Goal: Information Seeking & Learning: Learn about a topic

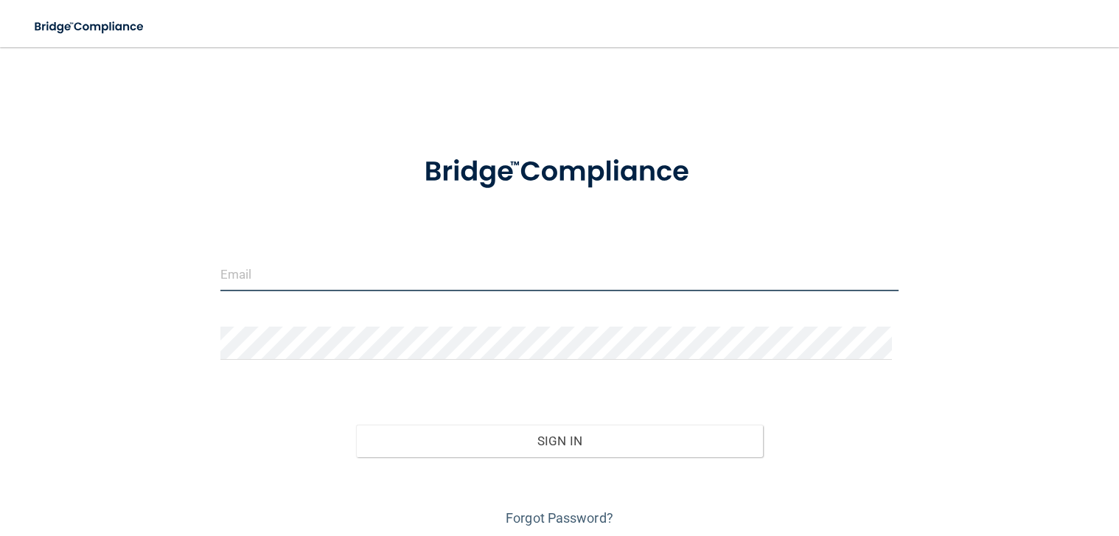
click at [342, 278] on input "email" at bounding box center [559, 274] width 678 height 33
type input "[PERSON_NAME][EMAIL_ADDRESS][PERSON_NAME][DOMAIN_NAME]"
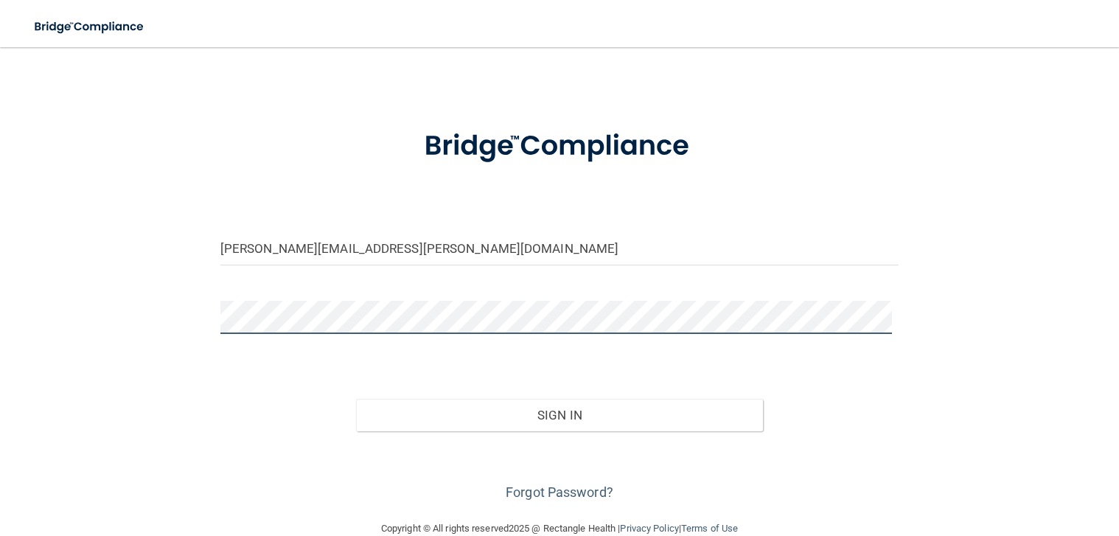
scroll to position [52, 0]
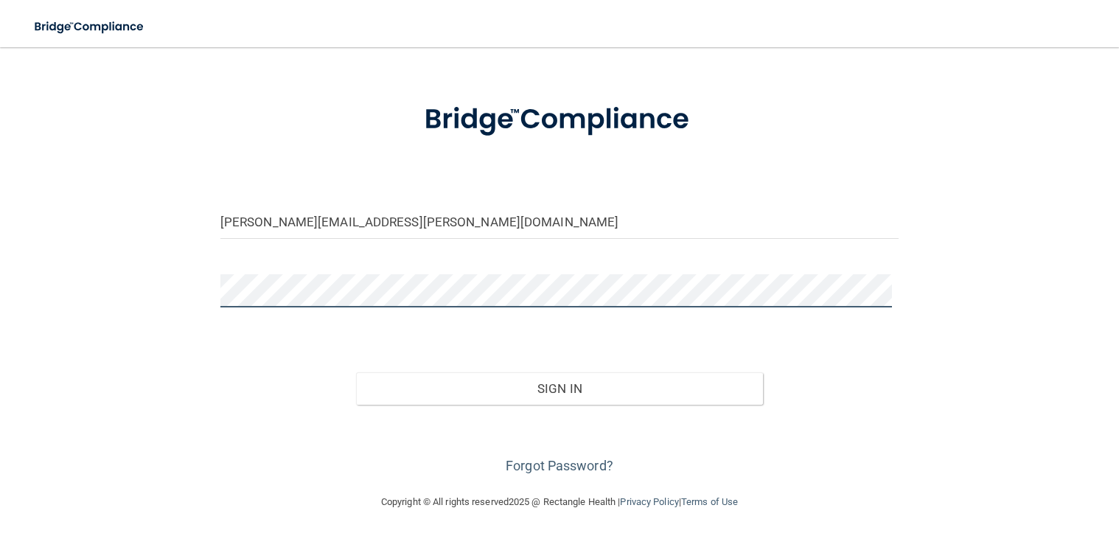
click at [356, 372] on button "Sign In" at bounding box center [559, 388] width 407 height 32
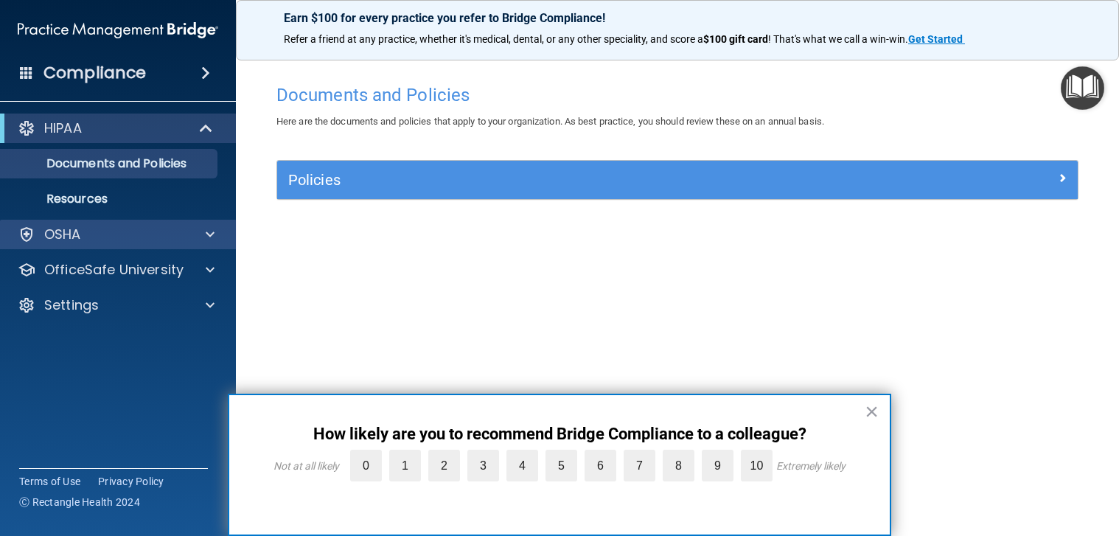
click at [207, 243] on div "OSHA" at bounding box center [118, 234] width 237 height 29
click at [866, 416] on button "×" at bounding box center [872, 412] width 14 height 24
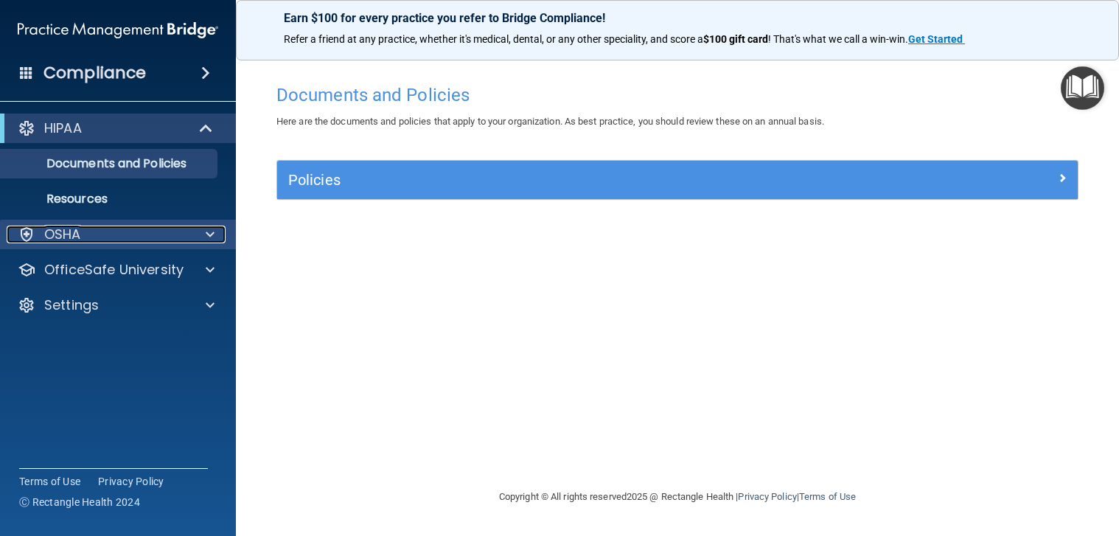
click at [209, 234] on span at bounding box center [210, 235] width 9 height 18
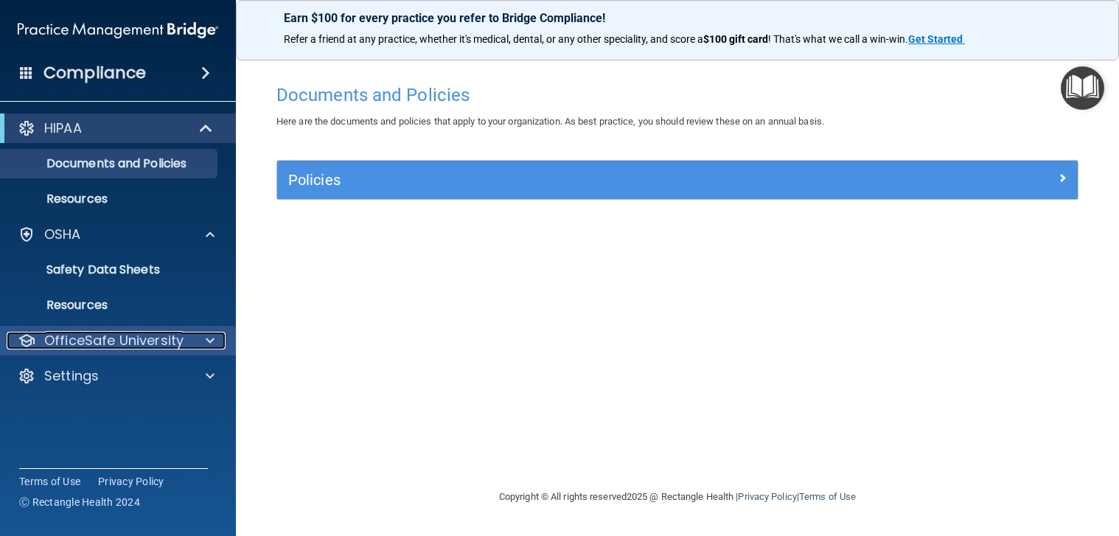
click at [208, 336] on span at bounding box center [210, 341] width 9 height 18
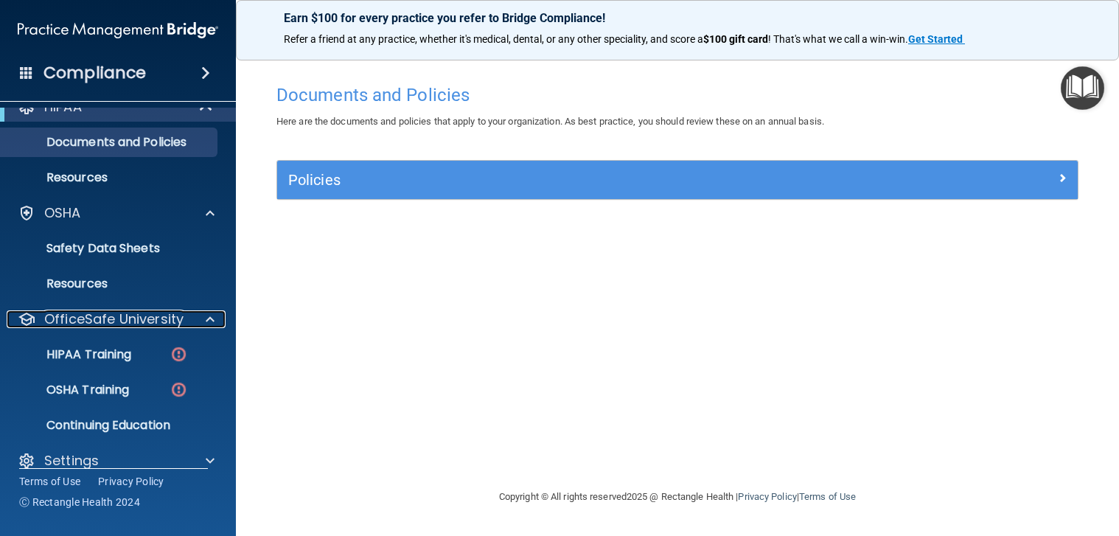
scroll to position [41, 0]
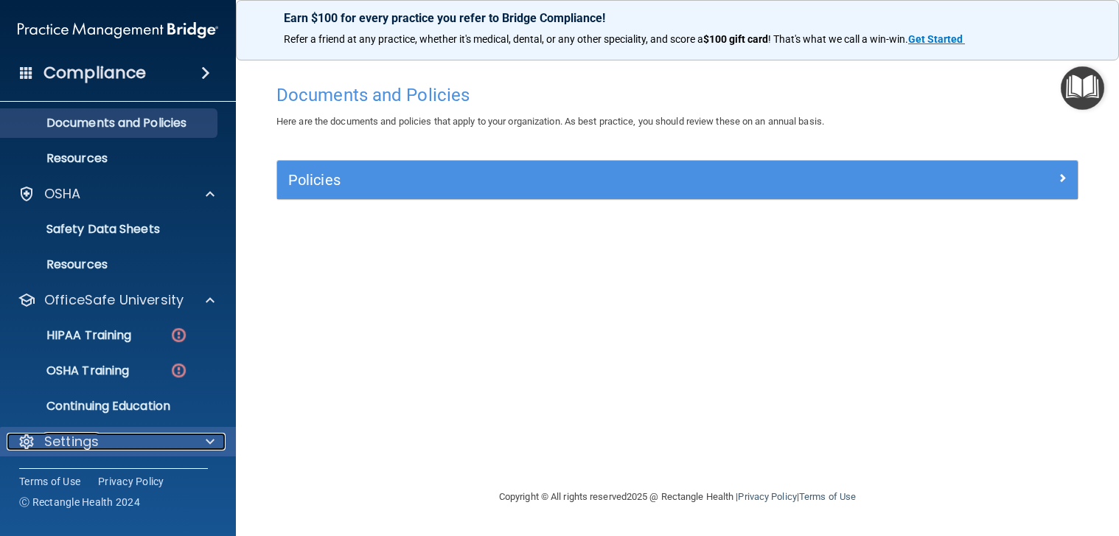
click at [215, 439] on div at bounding box center [207, 442] width 37 height 18
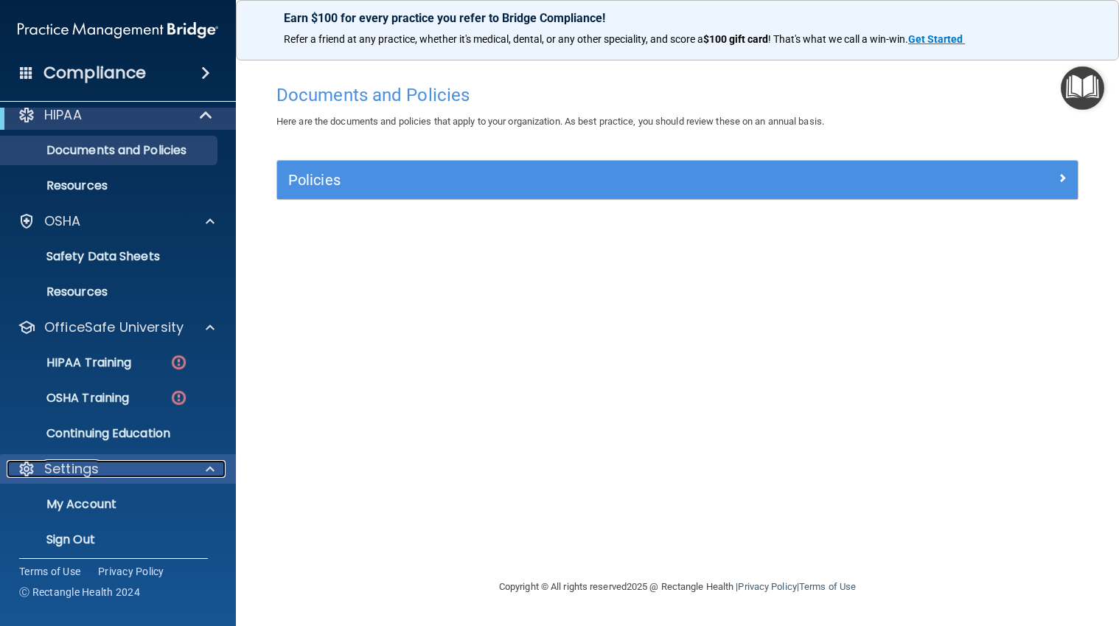
scroll to position [21, 0]
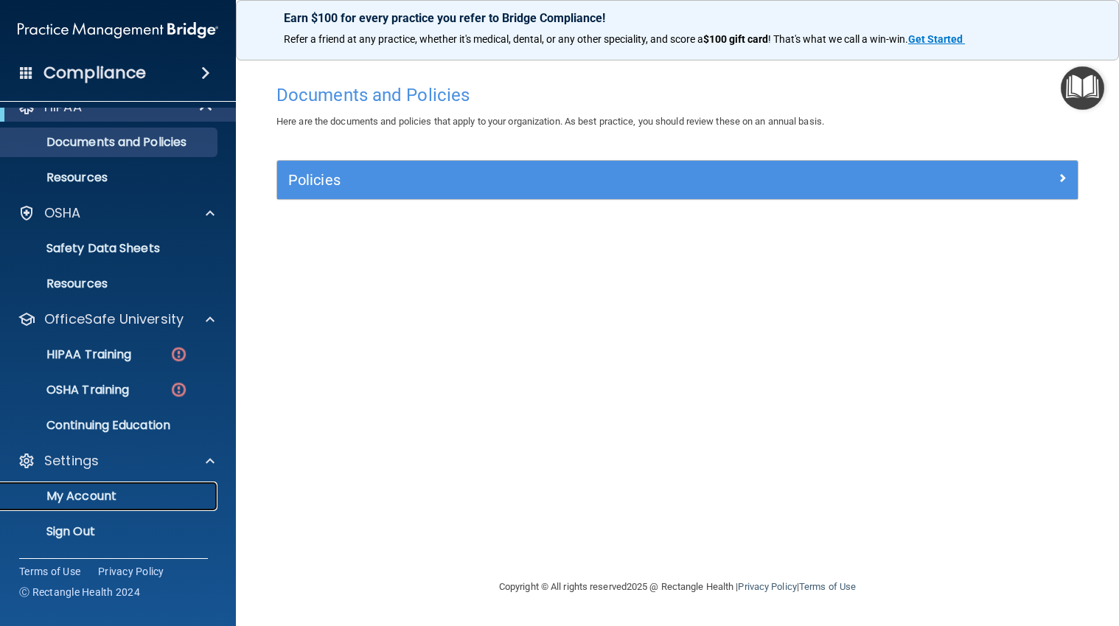
click at [104, 495] on p "My Account" at bounding box center [110, 496] width 201 height 15
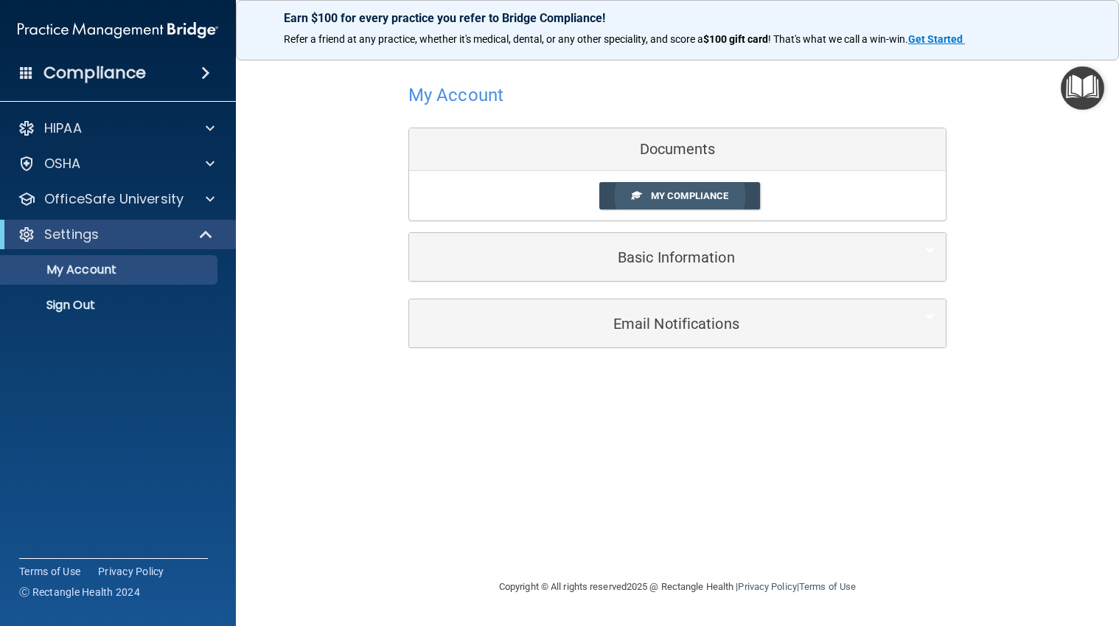
click at [731, 196] on link "My Compliance" at bounding box center [679, 195] width 161 height 27
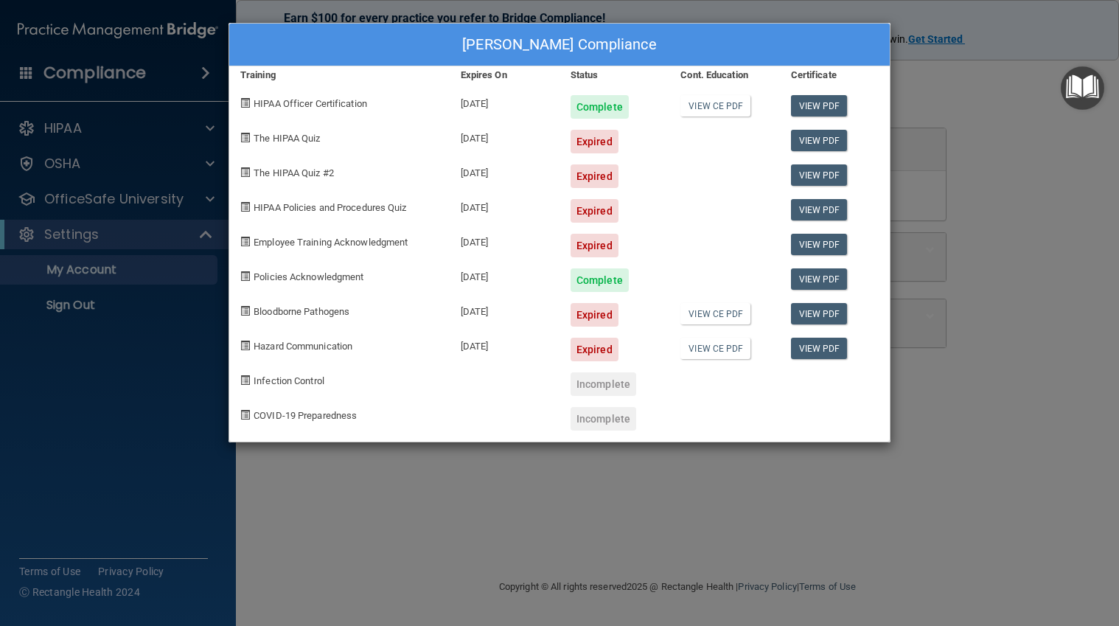
click at [52, 157] on div "Alissa Valencia's Compliance Training Expires On Status Cont. Education Certifi…" at bounding box center [559, 313] width 1119 height 626
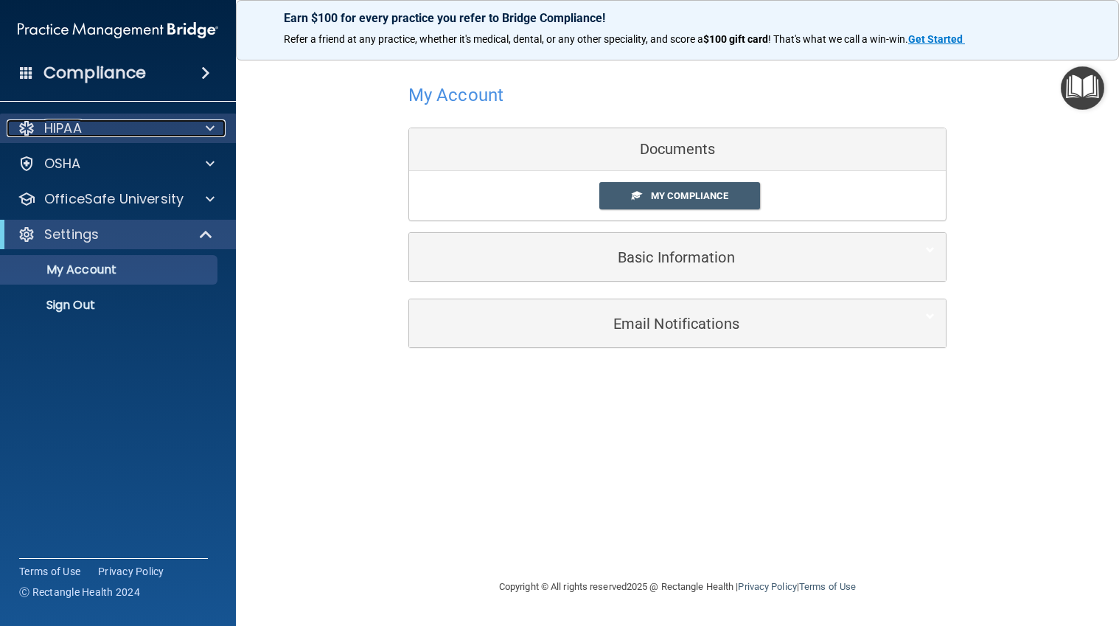
click at [81, 120] on p "HIPAA" at bounding box center [63, 128] width 38 height 18
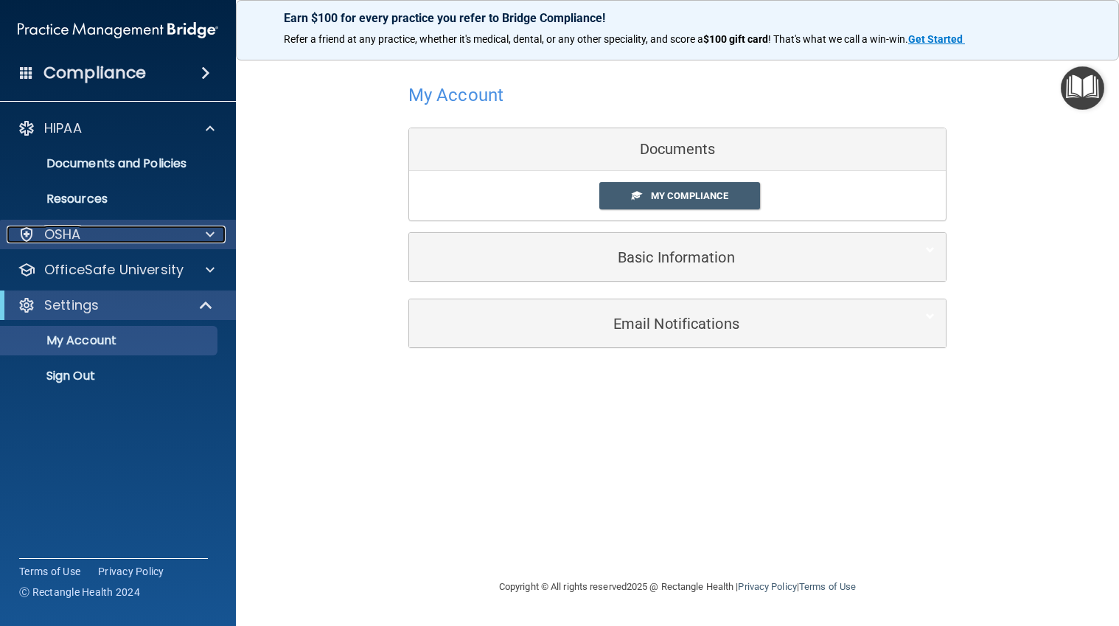
click at [206, 233] on span at bounding box center [210, 235] width 9 height 18
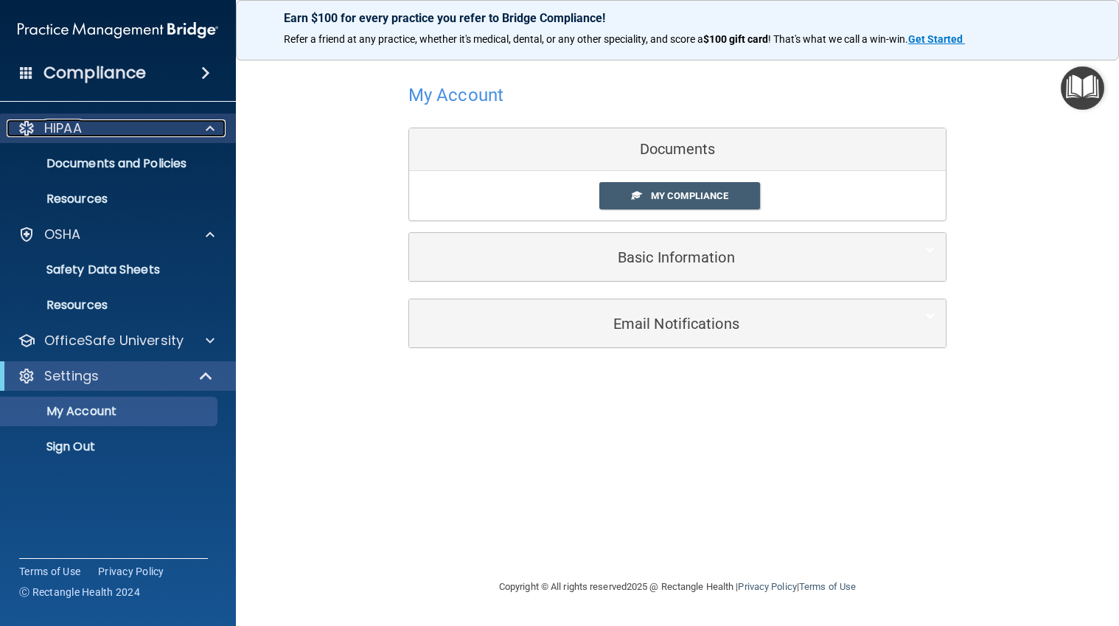
click at [196, 132] on div at bounding box center [207, 128] width 37 height 18
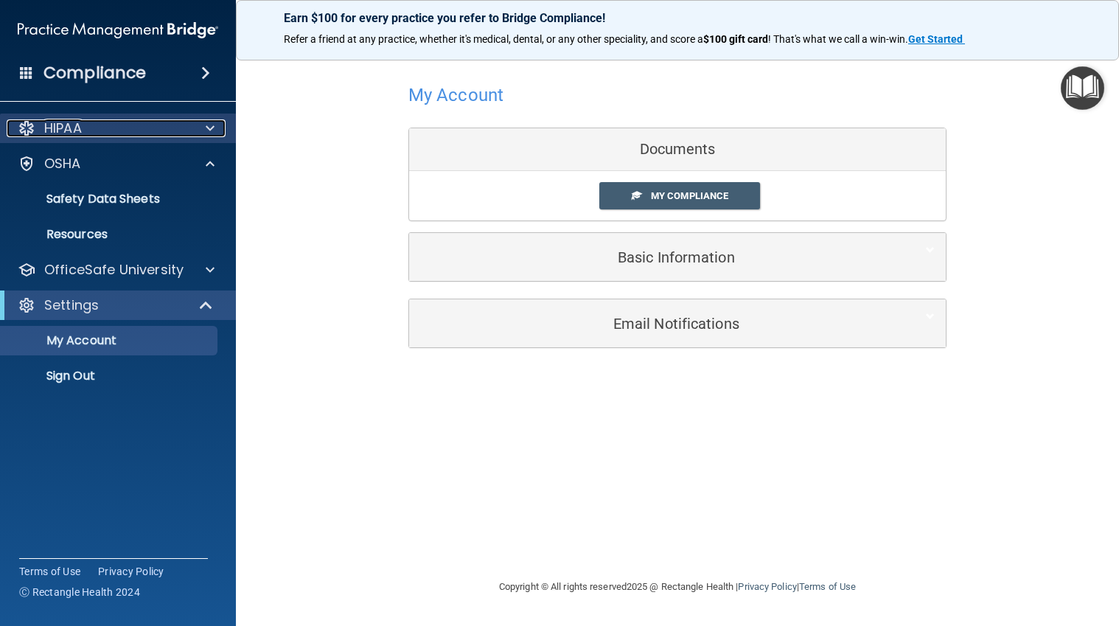
click at [196, 132] on div at bounding box center [207, 128] width 37 height 18
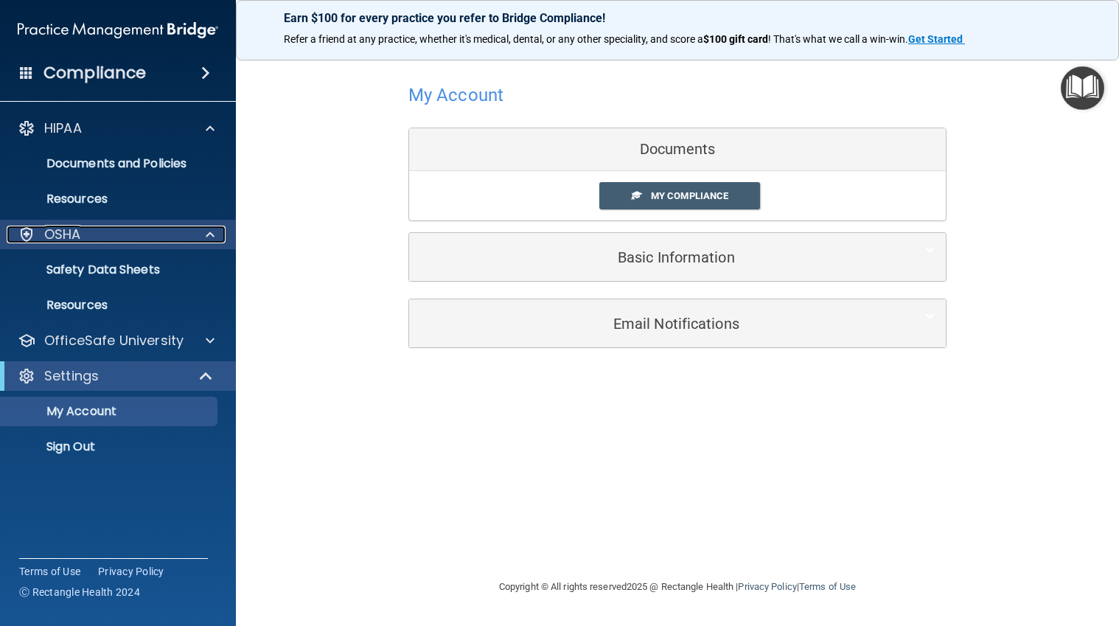
click at [53, 240] on p "OSHA" at bounding box center [62, 235] width 37 height 18
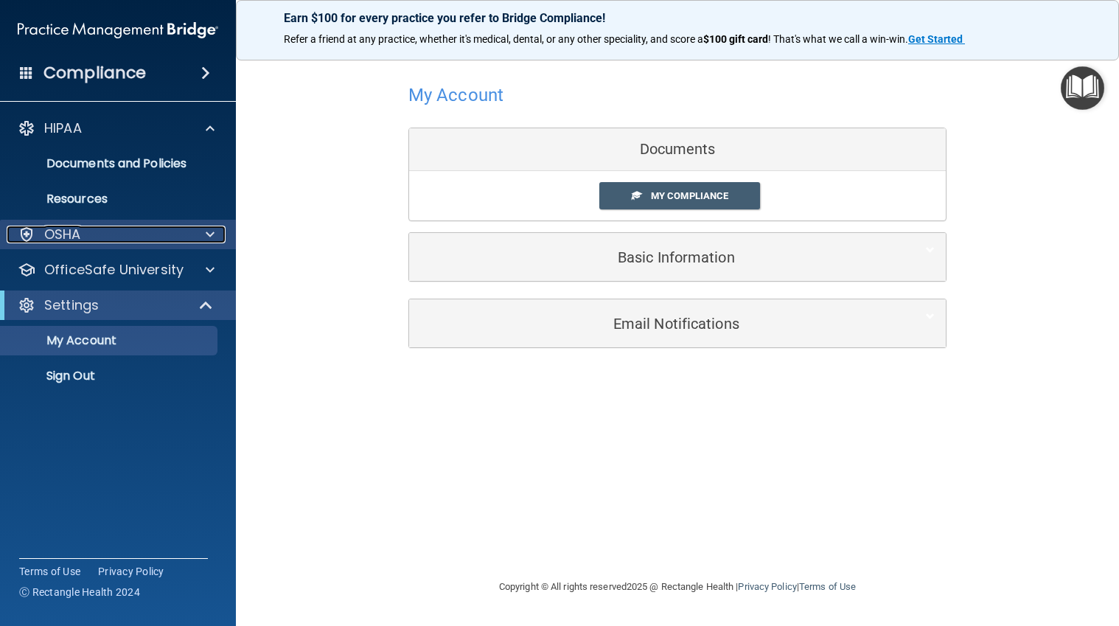
click at [69, 229] on p "OSHA" at bounding box center [62, 235] width 37 height 18
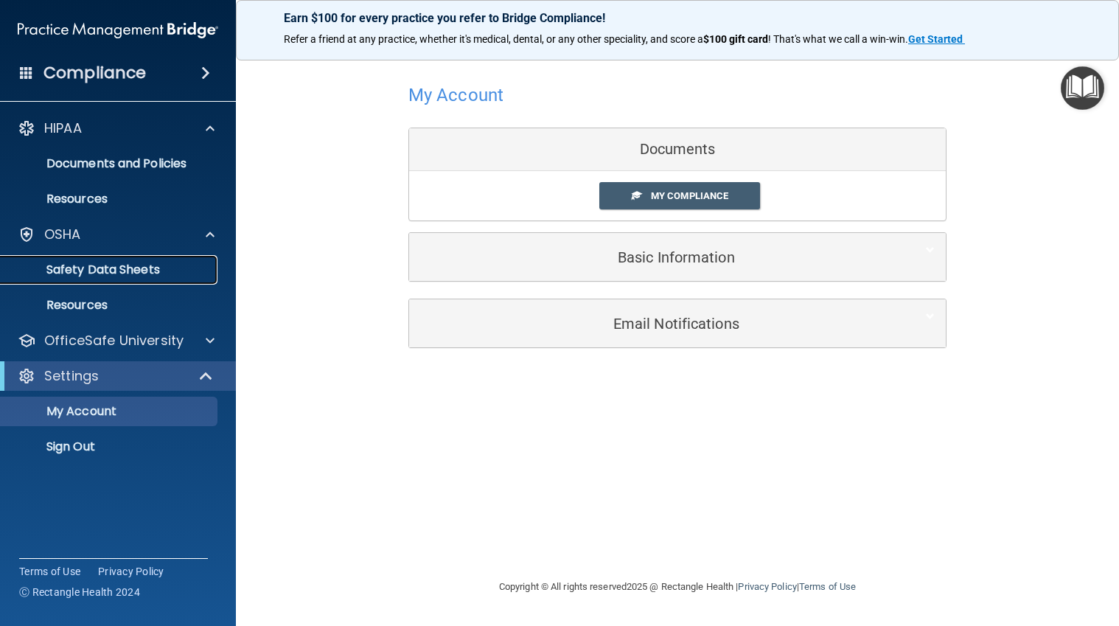
click at [84, 271] on p "Safety Data Sheets" at bounding box center [110, 269] width 201 height 15
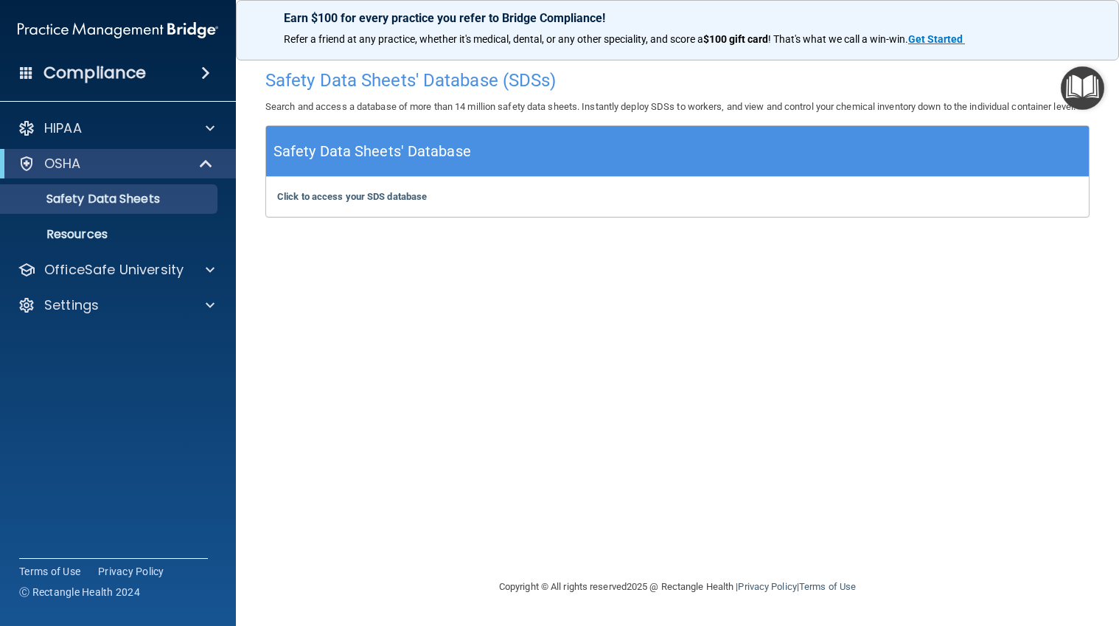
click at [201, 75] on span at bounding box center [205, 73] width 9 height 18
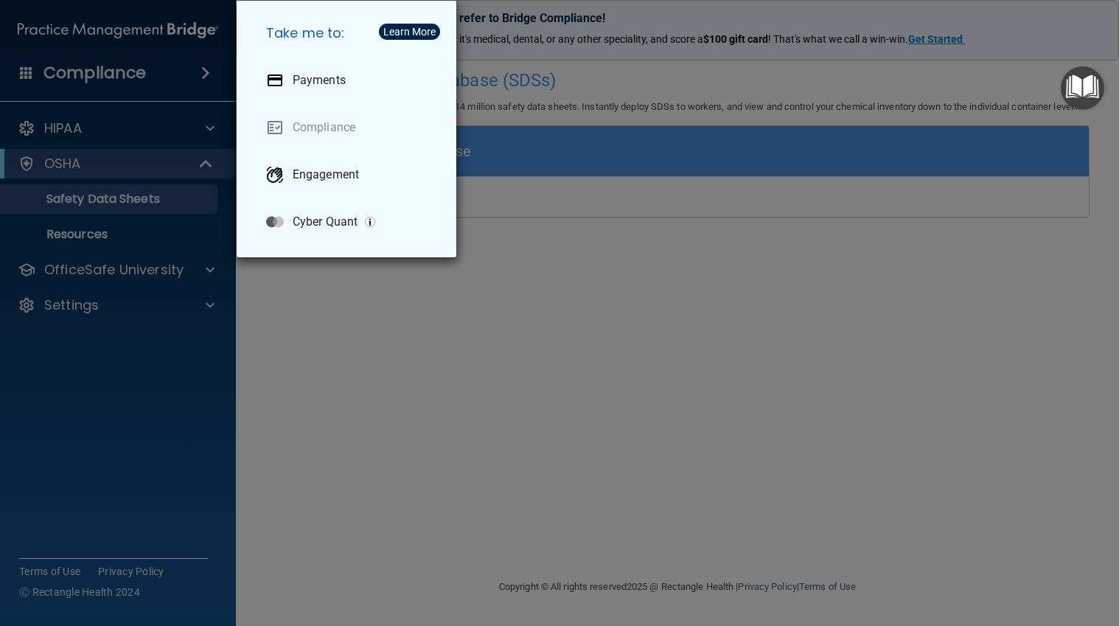
click at [126, 67] on div "Take me to: Payments Compliance Engagement Cyber Quant" at bounding box center [559, 313] width 1119 height 626
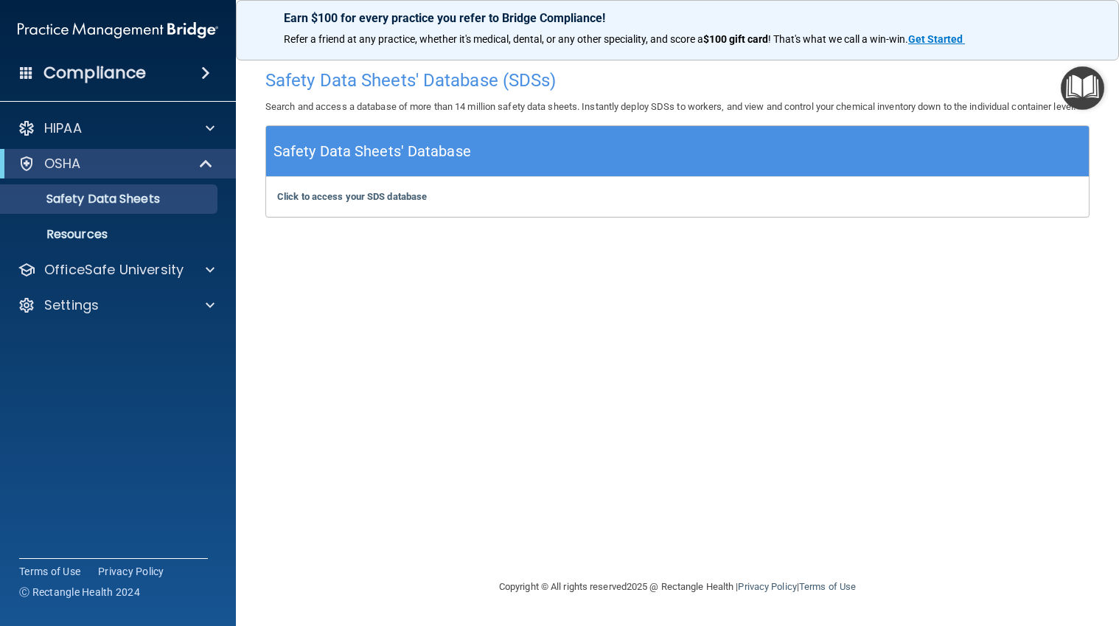
click at [119, 72] on h4 "Compliance" at bounding box center [94, 73] width 102 height 21
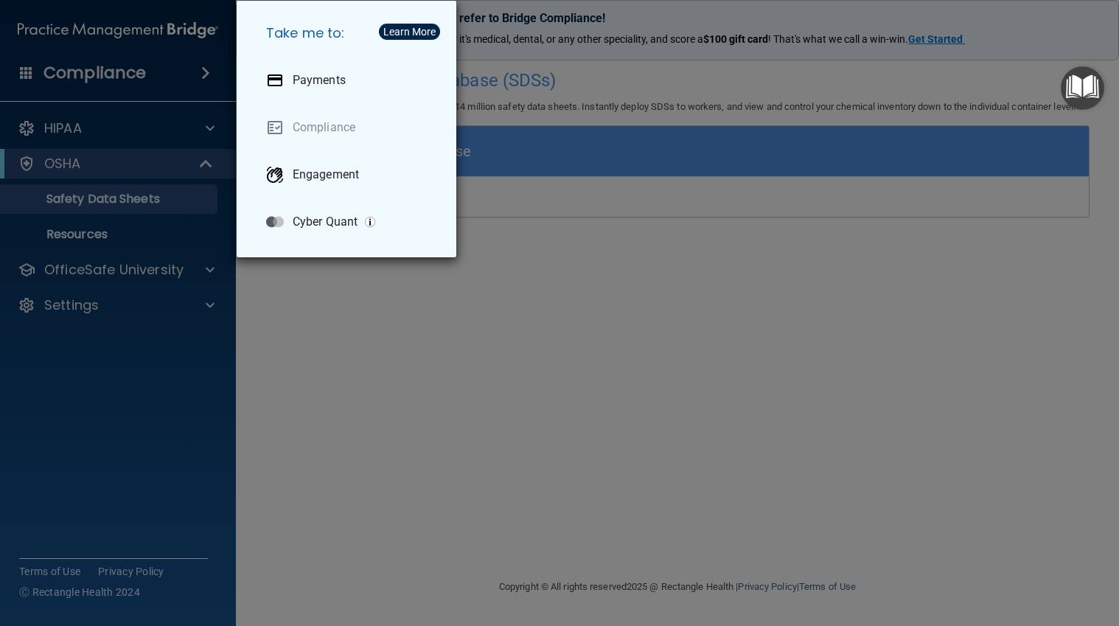
click at [147, 122] on div "Take me to: Payments Compliance Engagement Cyber Quant" at bounding box center [559, 313] width 1119 height 626
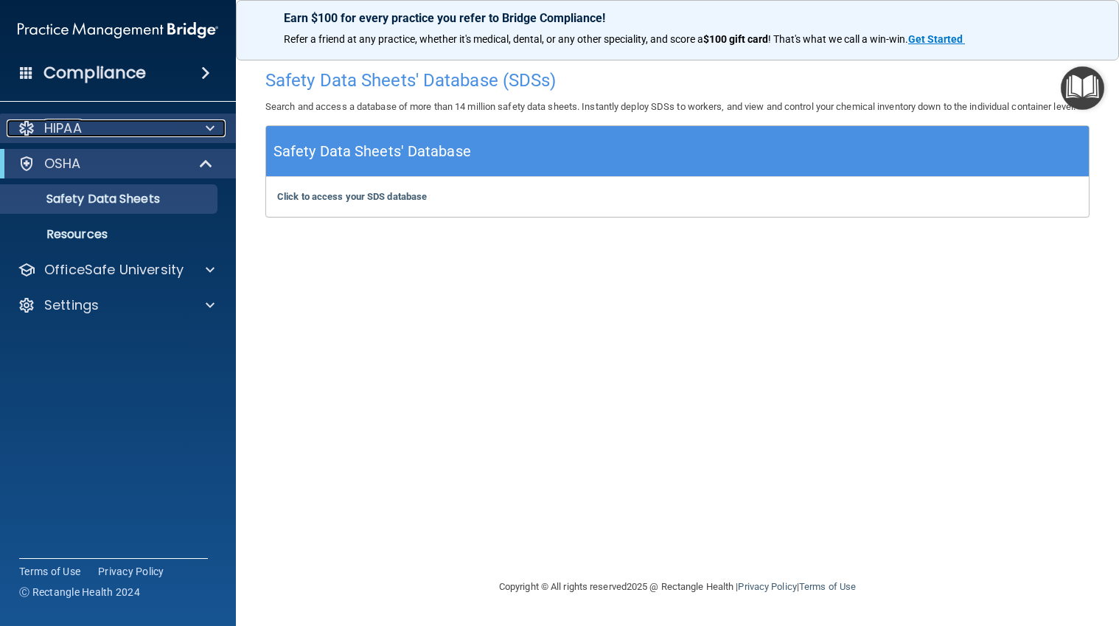
click at [207, 125] on span at bounding box center [210, 128] width 9 height 18
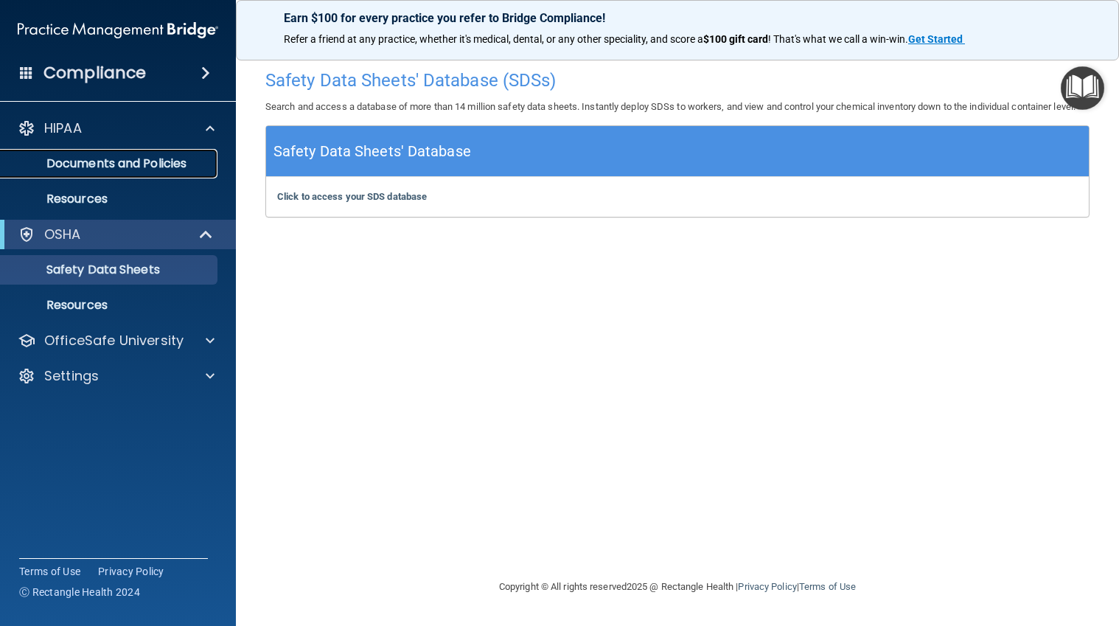
click at [136, 159] on p "Documents and Policies" at bounding box center [110, 163] width 201 height 15
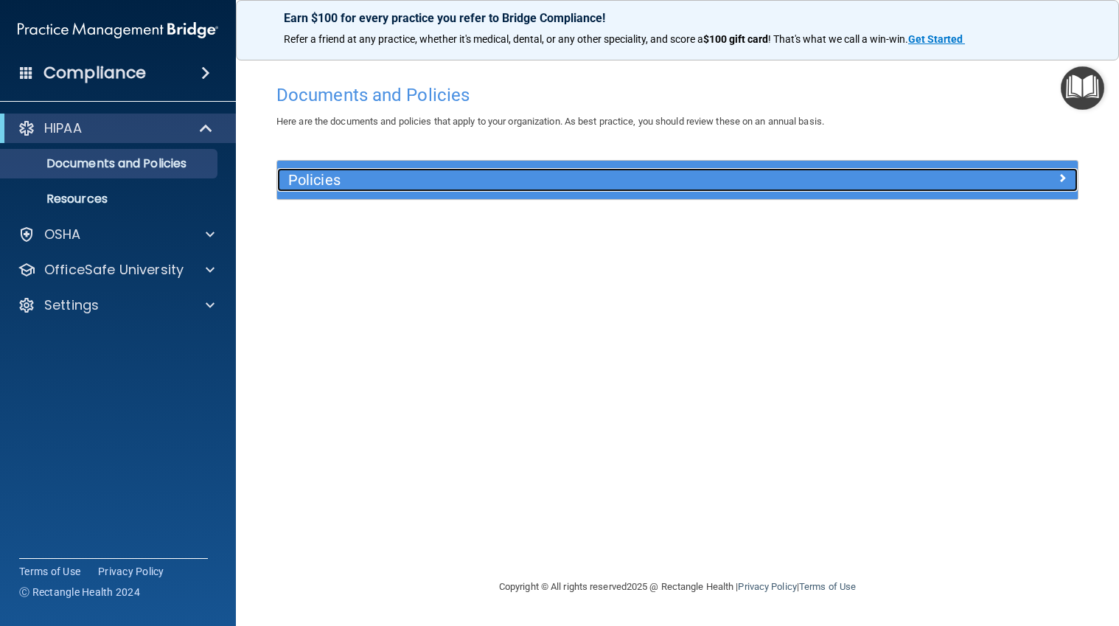
click at [1047, 177] on div at bounding box center [978, 177] width 201 height 18
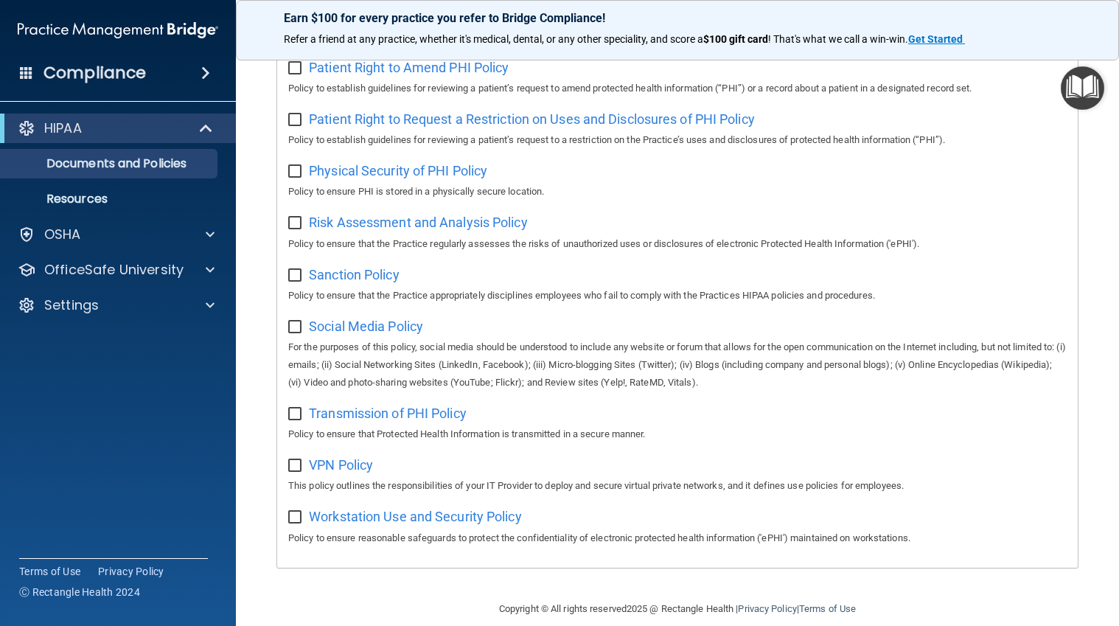
scroll to position [888, 0]
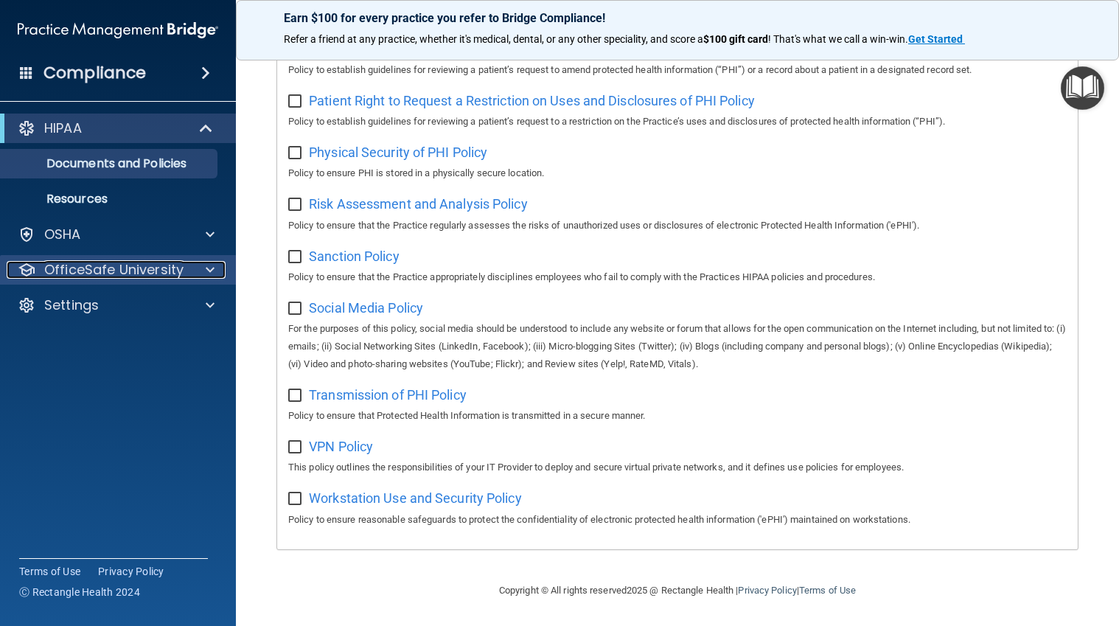
click at [194, 265] on div at bounding box center [207, 270] width 37 height 18
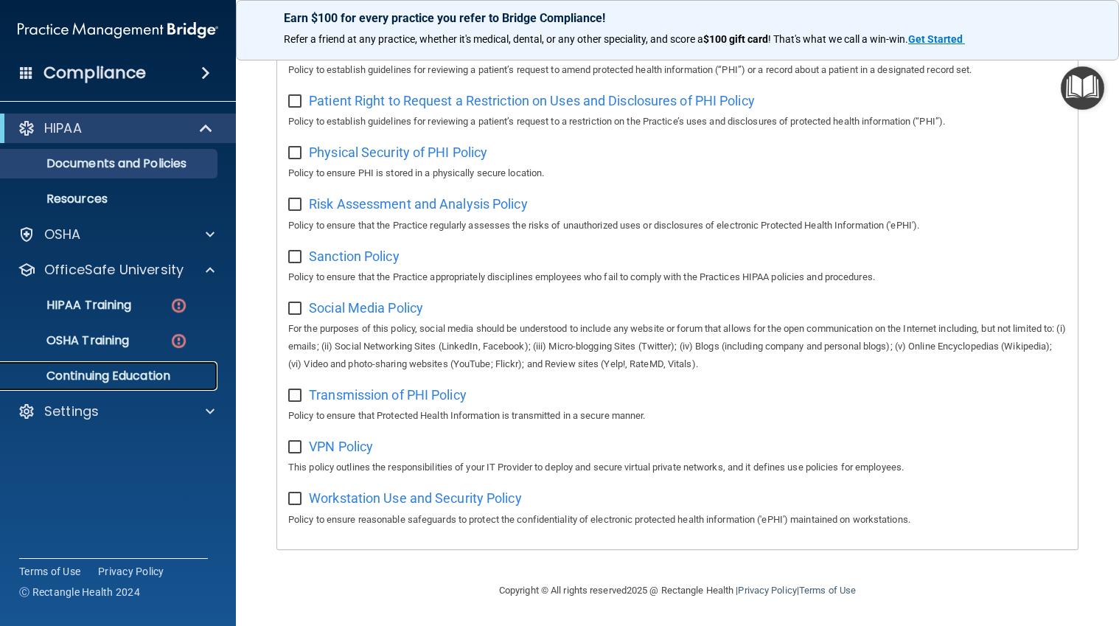
click at [130, 371] on p "Continuing Education" at bounding box center [110, 376] width 201 height 15
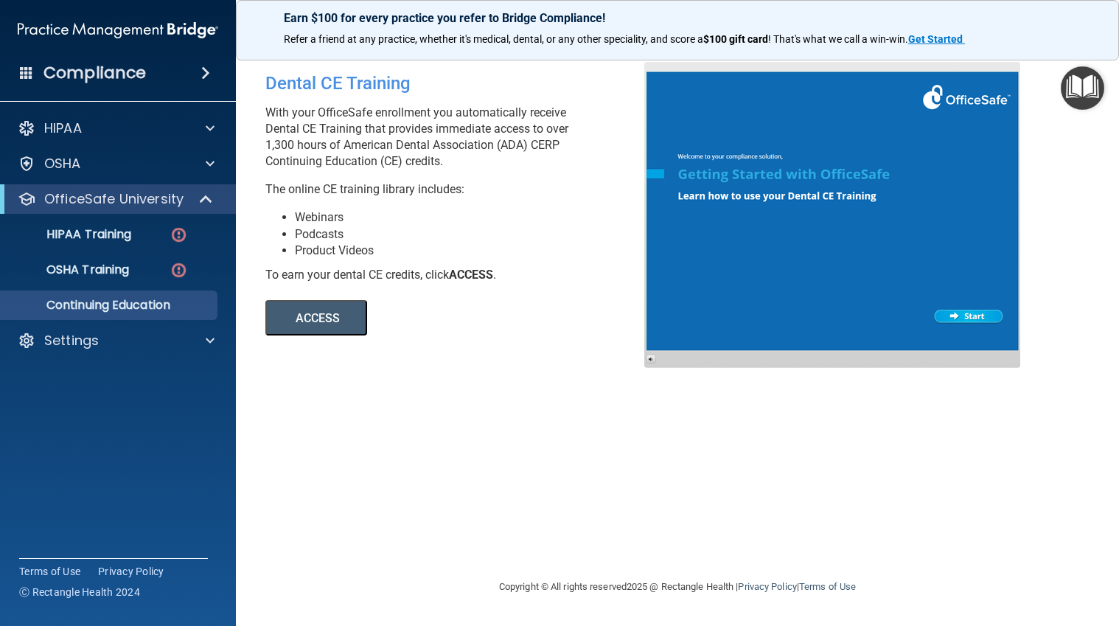
click at [328, 323] on button "ACCESS" at bounding box center [316, 317] width 102 height 35
click at [88, 232] on p "HIPAA Training" at bounding box center [71, 234] width 122 height 15
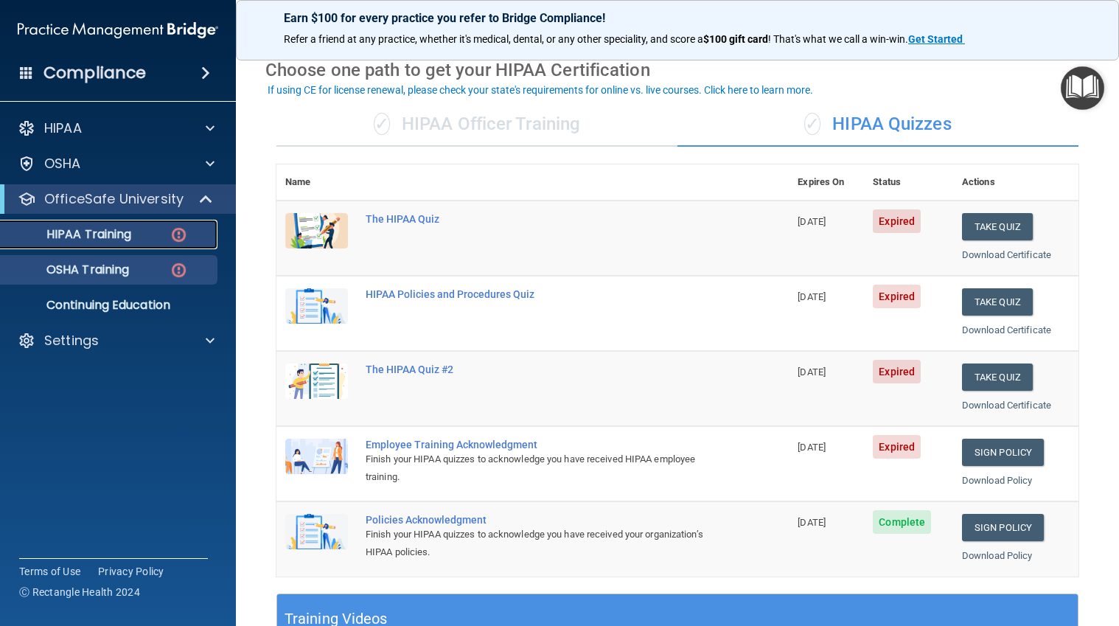
scroll to position [60, 0]
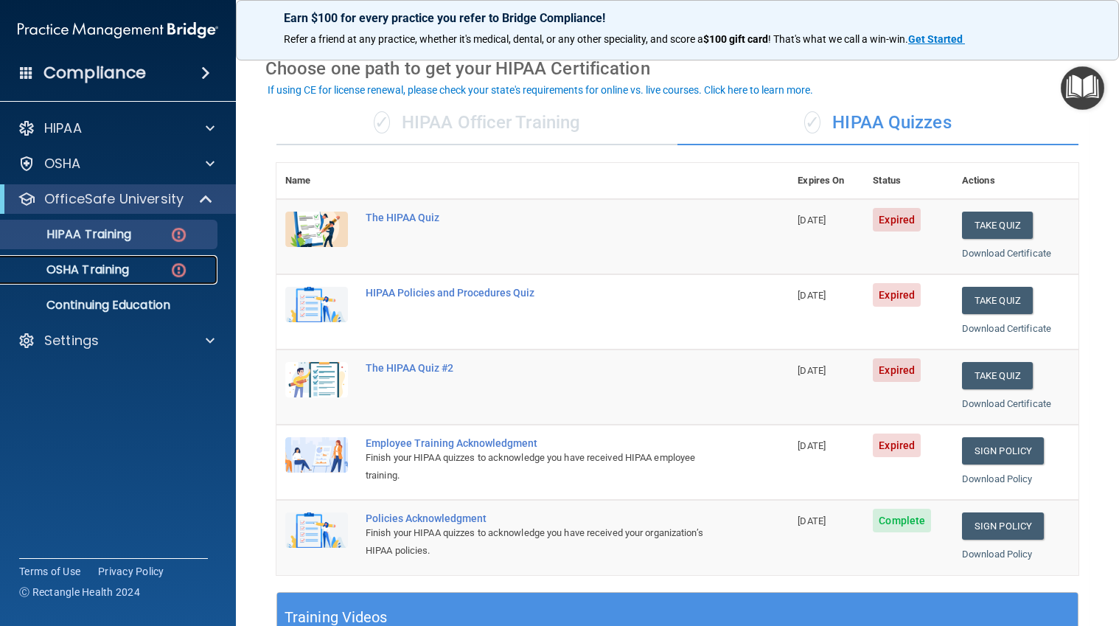
click at [109, 270] on p "OSHA Training" at bounding box center [69, 269] width 119 height 15
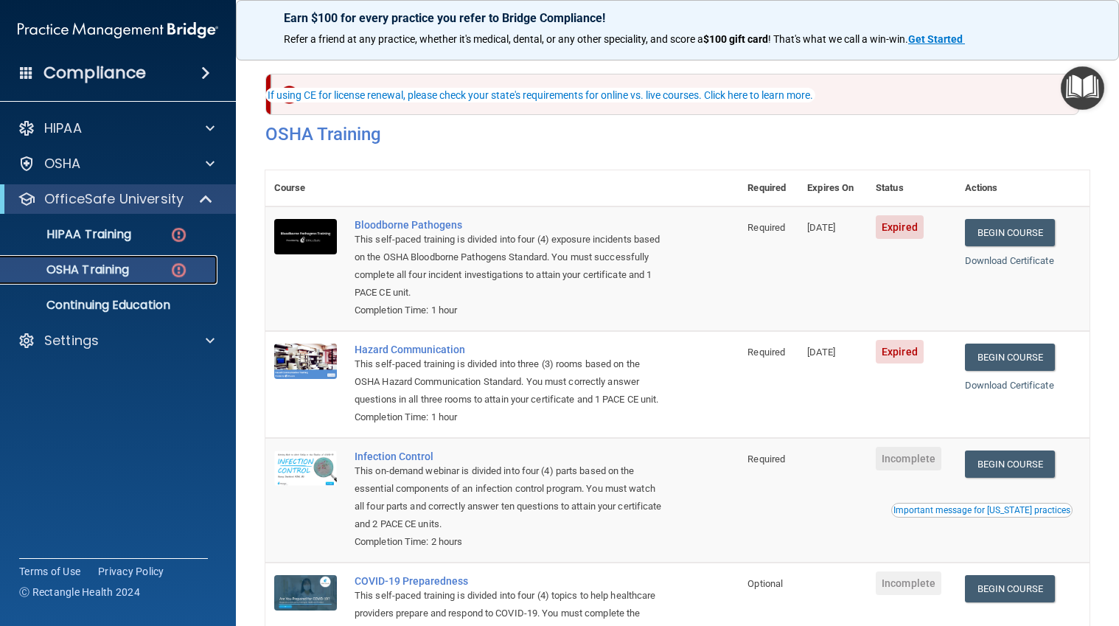
scroll to position [141, 0]
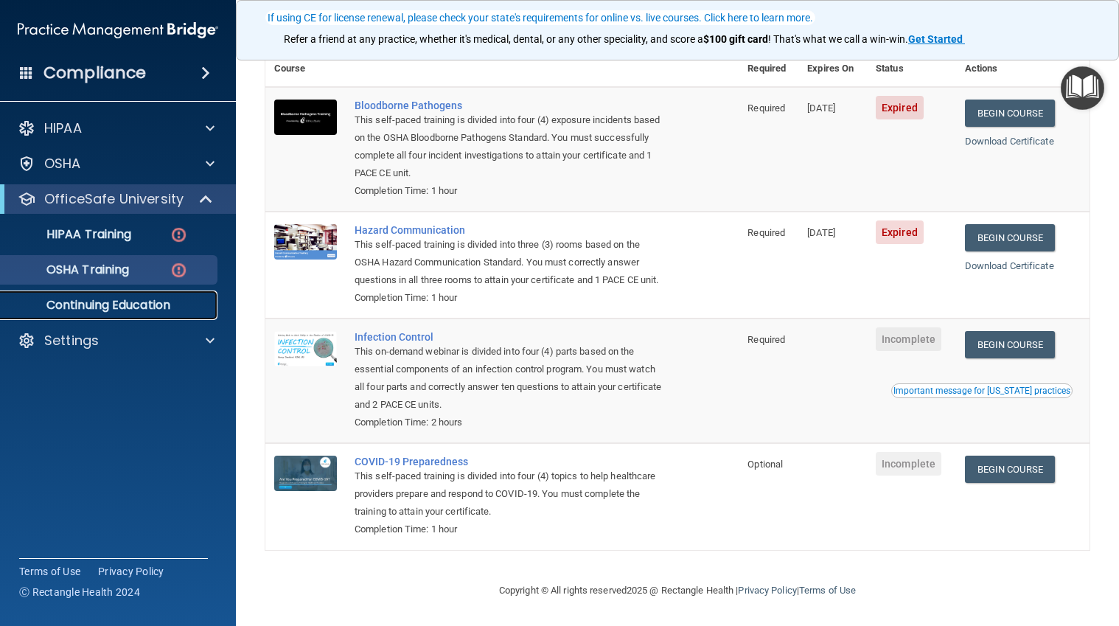
click at [74, 312] on p "Continuing Education" at bounding box center [110, 305] width 201 height 15
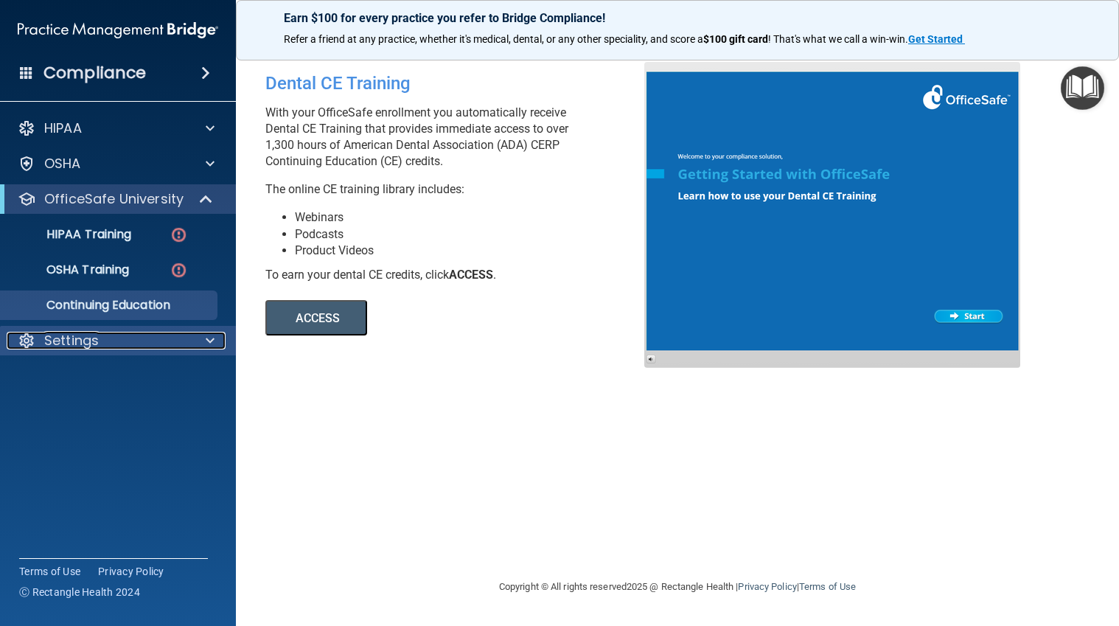
click at [102, 333] on div "Settings" at bounding box center [98, 341] width 183 height 18
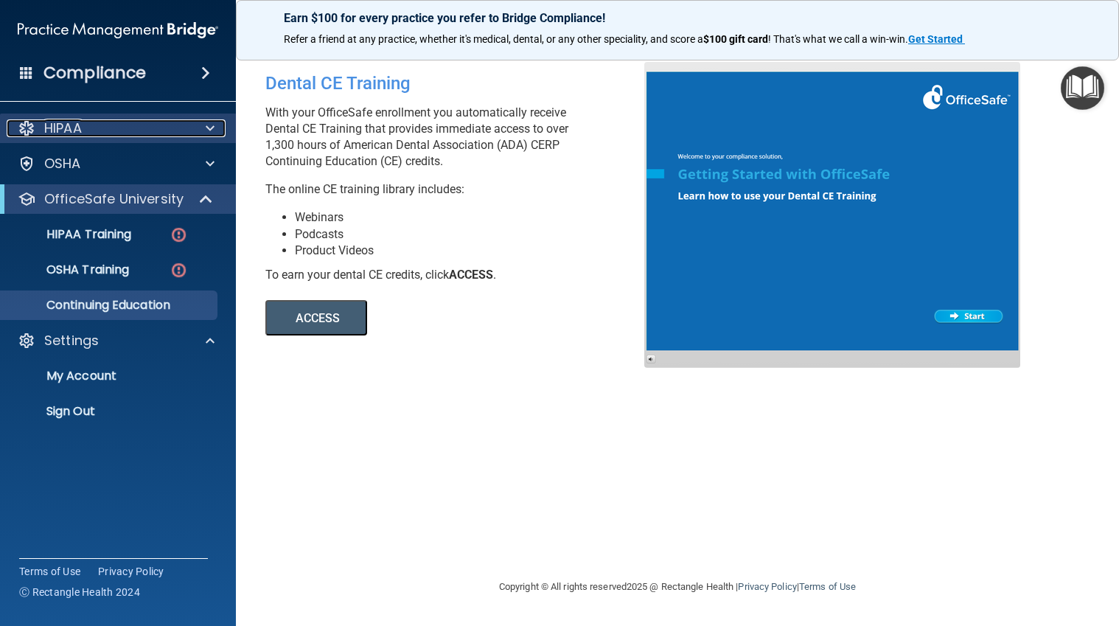
click at [170, 136] on div "HIPAA" at bounding box center [98, 128] width 183 height 18
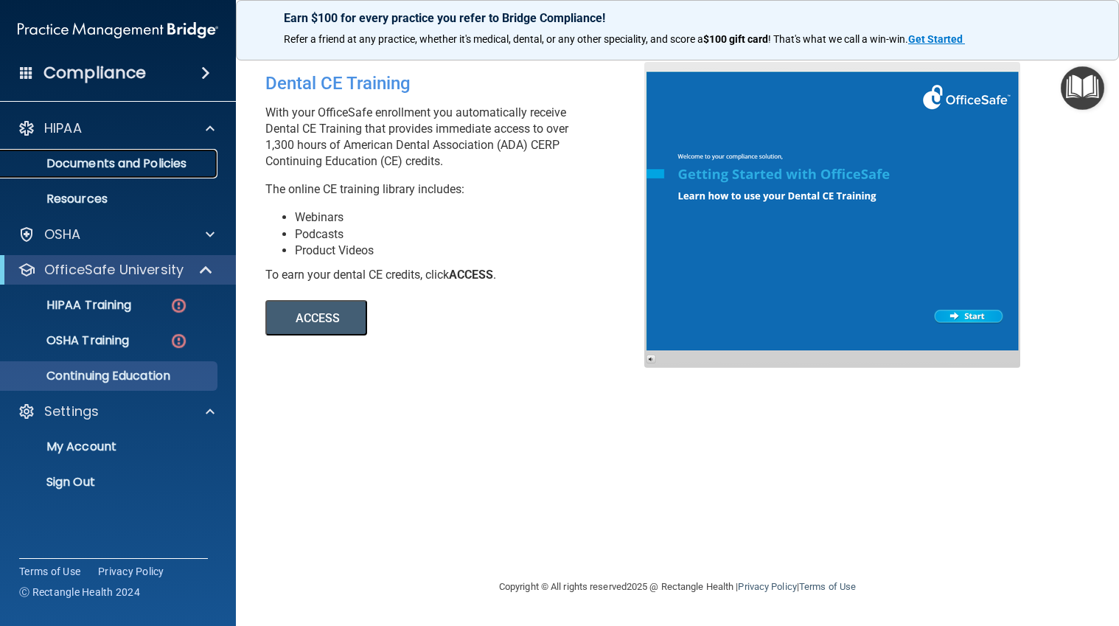
click at [184, 174] on link "Documents and Policies" at bounding box center [101, 163] width 232 height 29
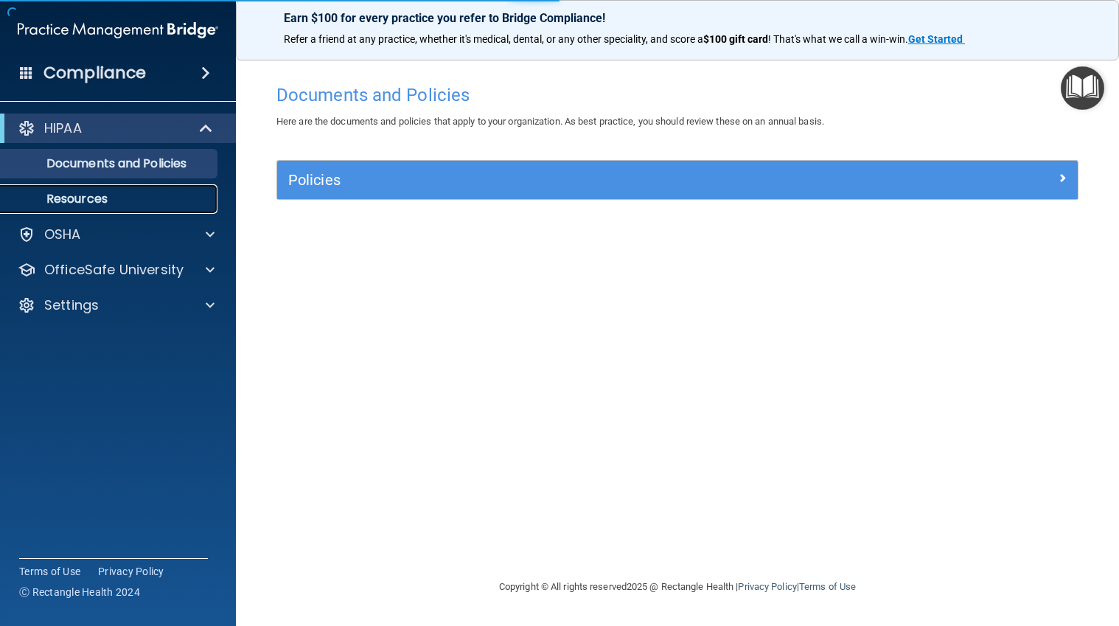
click at [111, 197] on p "Resources" at bounding box center [110, 199] width 201 height 15
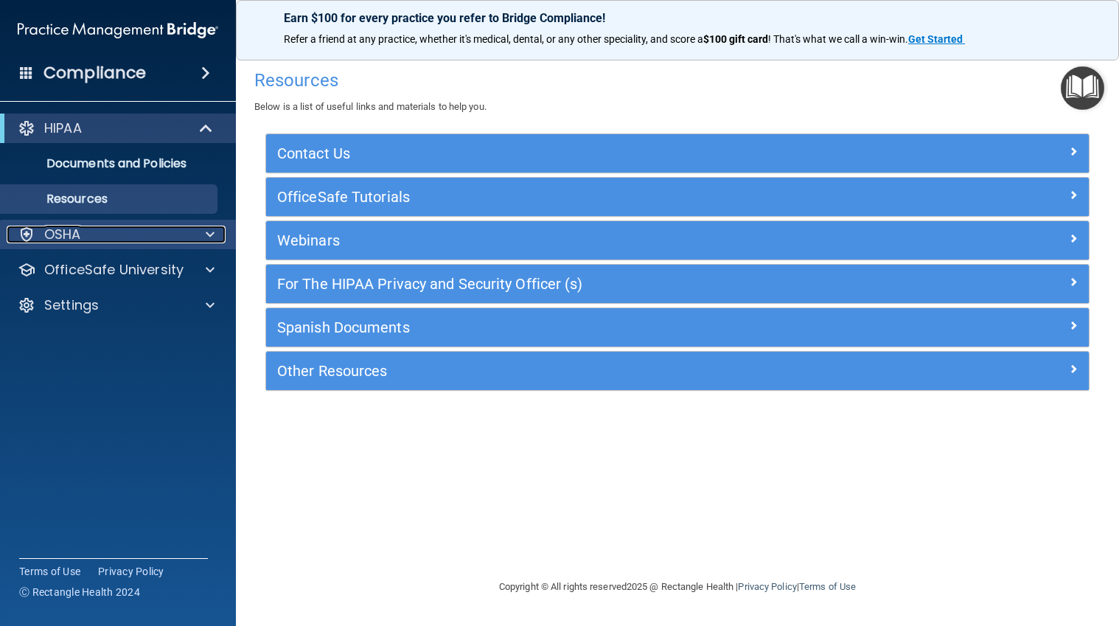
click at [188, 240] on div "OSHA" at bounding box center [98, 235] width 183 height 18
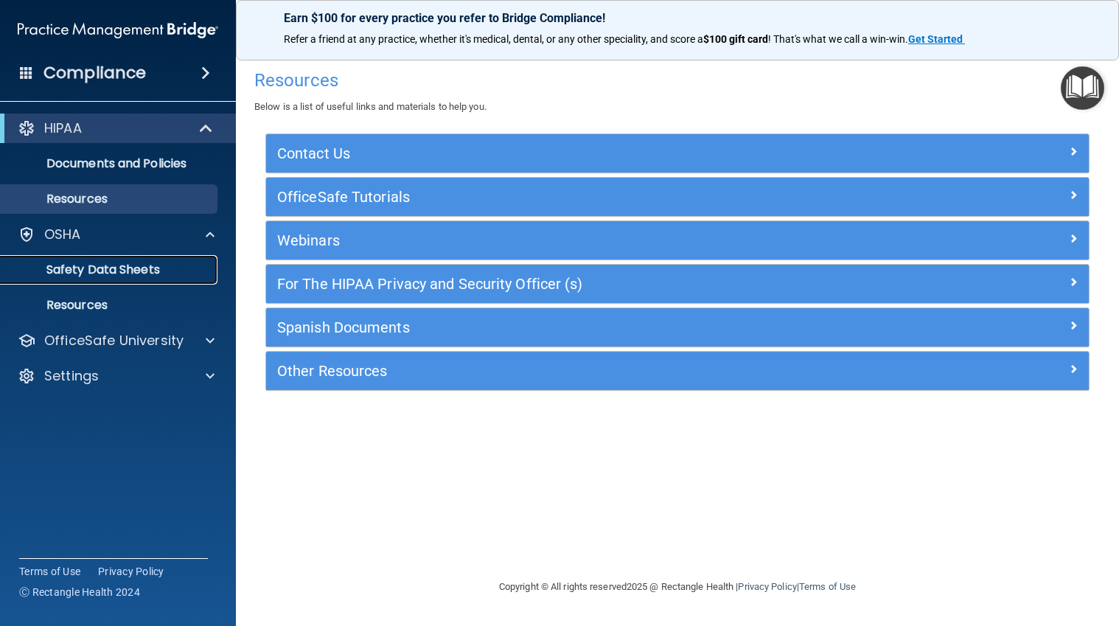
click at [104, 271] on p "Safety Data Sheets" at bounding box center [110, 269] width 201 height 15
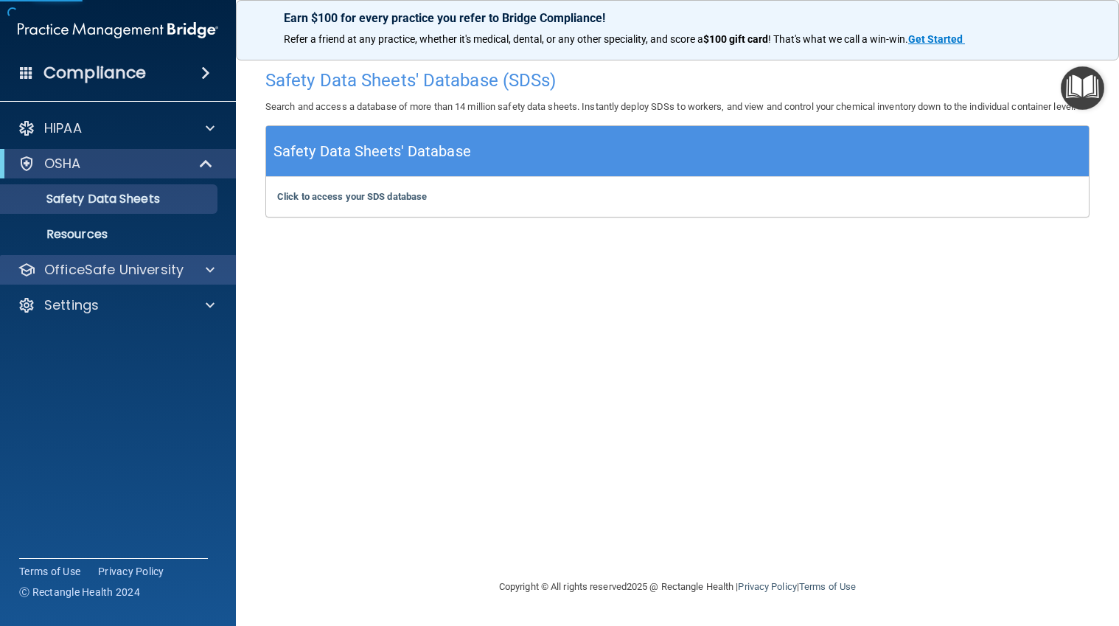
click at [137, 283] on div "OfficeSafe University" at bounding box center [118, 269] width 237 height 29
click at [205, 260] on div "OfficeSafe University" at bounding box center [118, 269] width 237 height 29
click at [109, 279] on div "OfficeSafe University" at bounding box center [118, 269] width 237 height 29
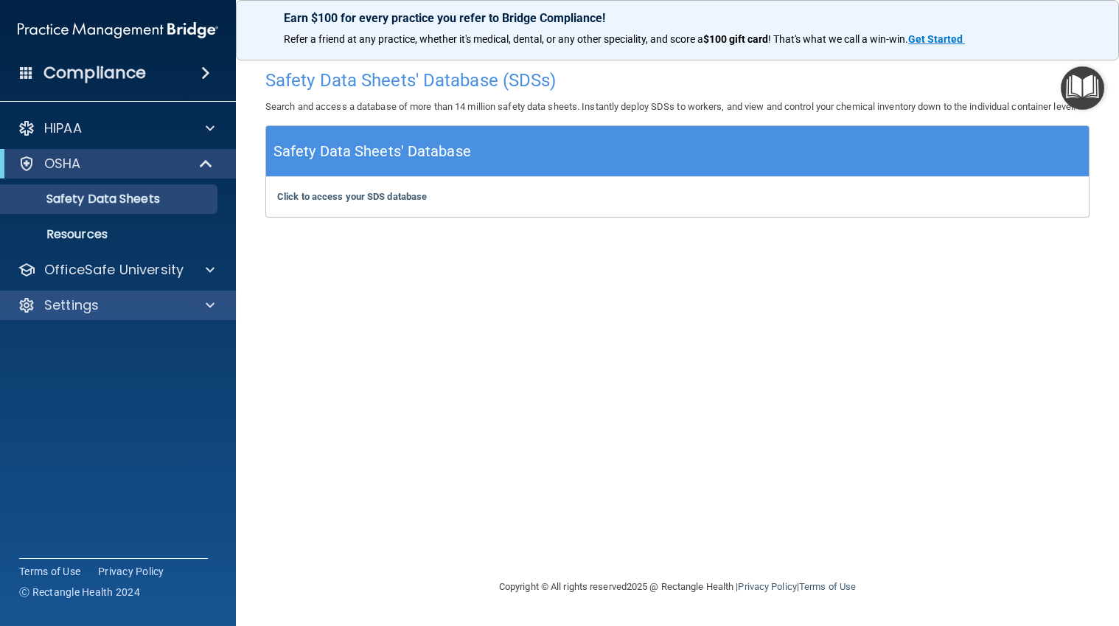
click at [133, 318] on div "Settings" at bounding box center [118, 304] width 237 height 29
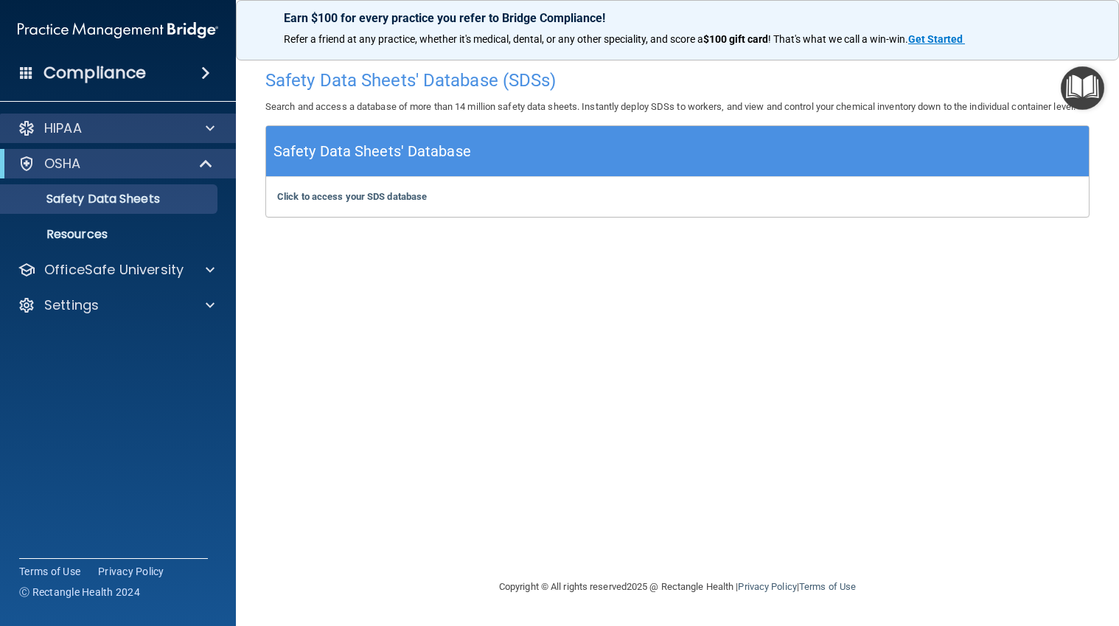
click at [96, 119] on div "HIPAA" at bounding box center [118, 128] width 237 height 29
click at [118, 83] on h4 "Compliance" at bounding box center [94, 73] width 102 height 21
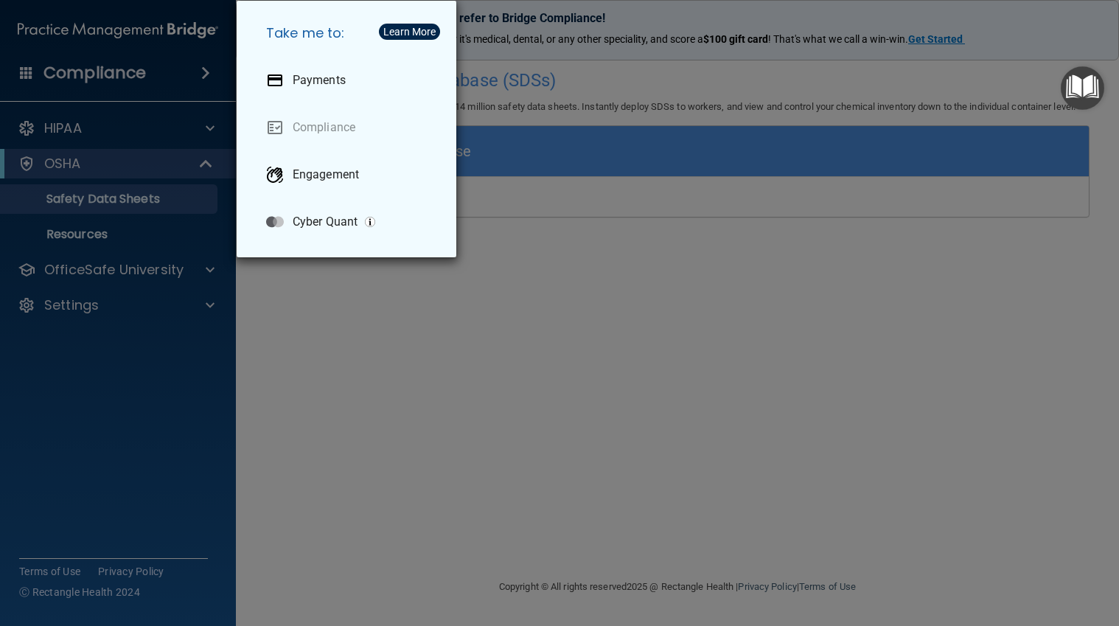
click at [80, 74] on div "Take me to: Payments Compliance Engagement Cyber Quant" at bounding box center [559, 313] width 1119 height 626
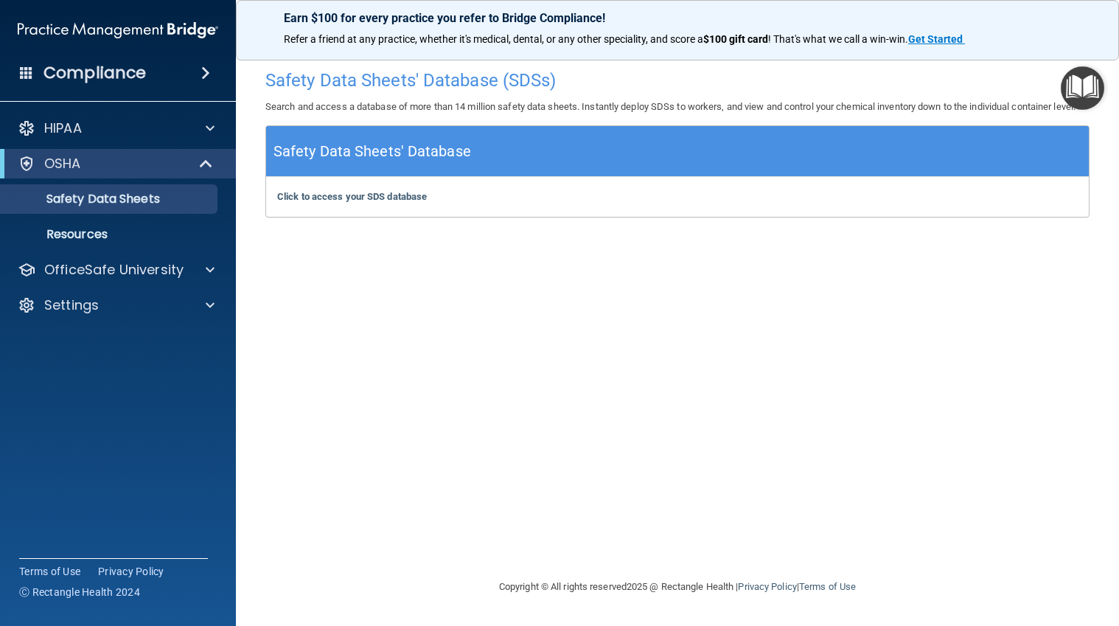
click at [94, 81] on h4 "Compliance" at bounding box center [94, 73] width 102 height 21
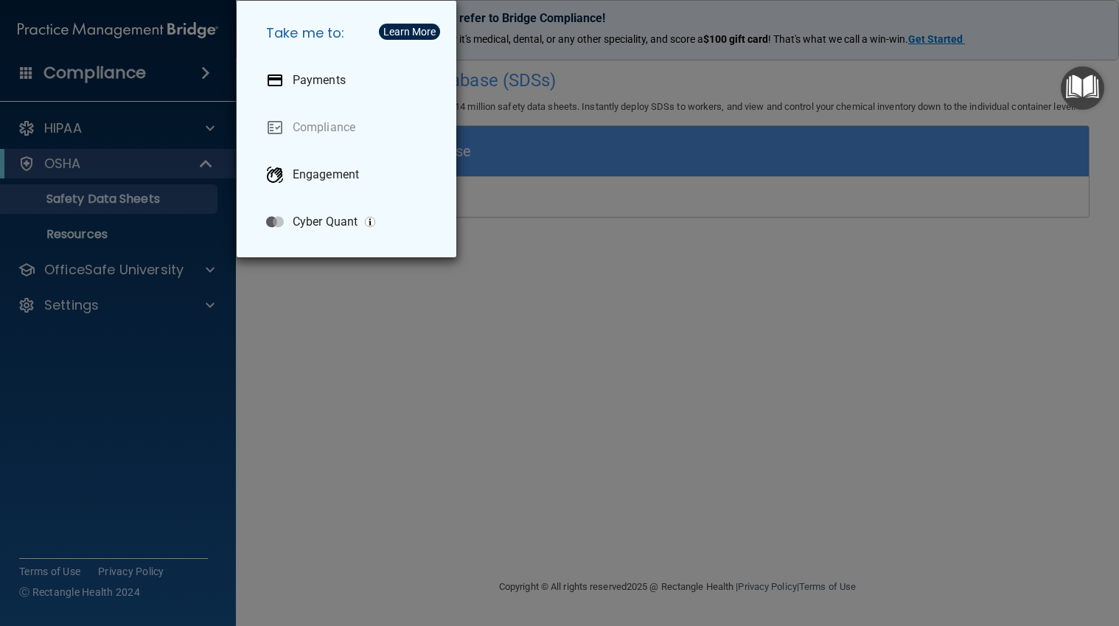
click at [321, 375] on div "Take me to: Payments Compliance Engagement Cyber Quant" at bounding box center [559, 313] width 1119 height 626
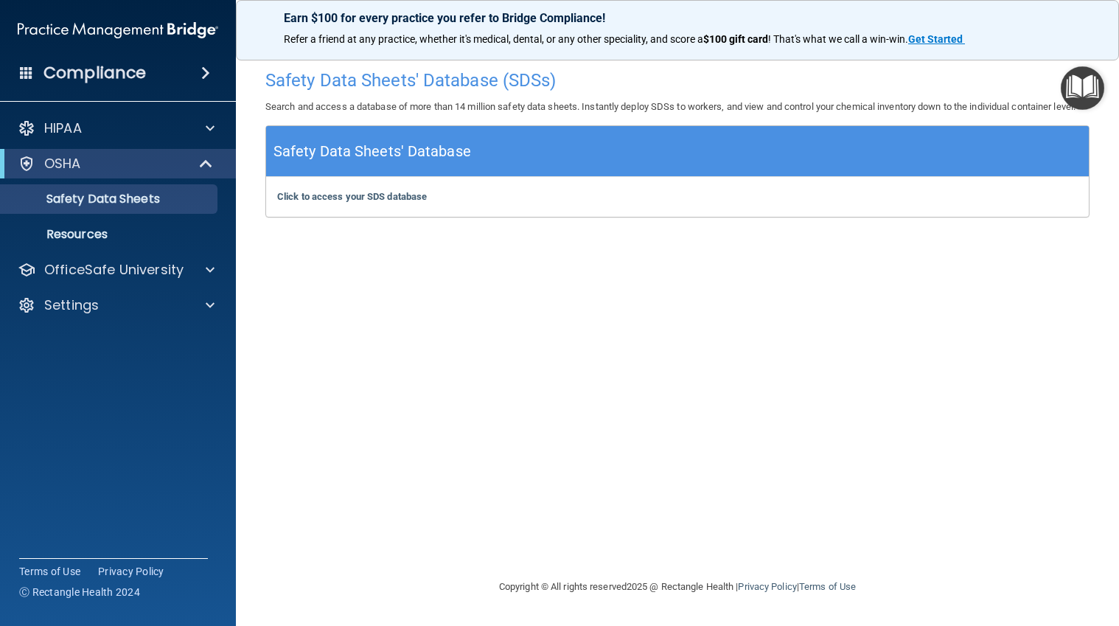
click at [116, 74] on h4 "Compliance" at bounding box center [94, 73] width 102 height 21
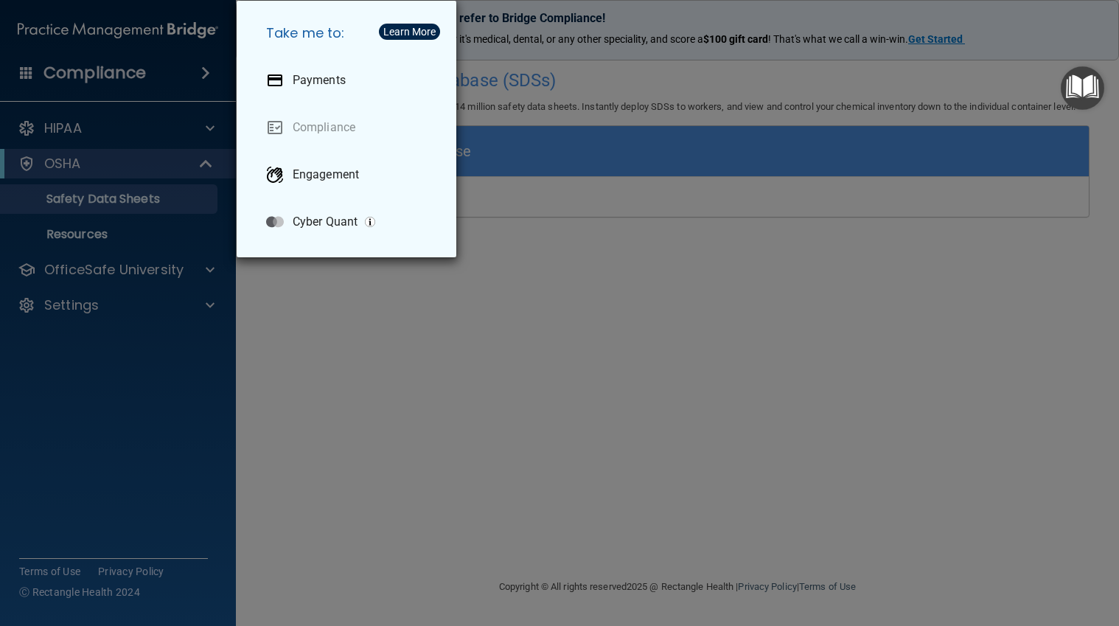
click at [57, 220] on div "Take me to: Payments Compliance Engagement Cyber Quant" at bounding box center [559, 313] width 1119 height 626
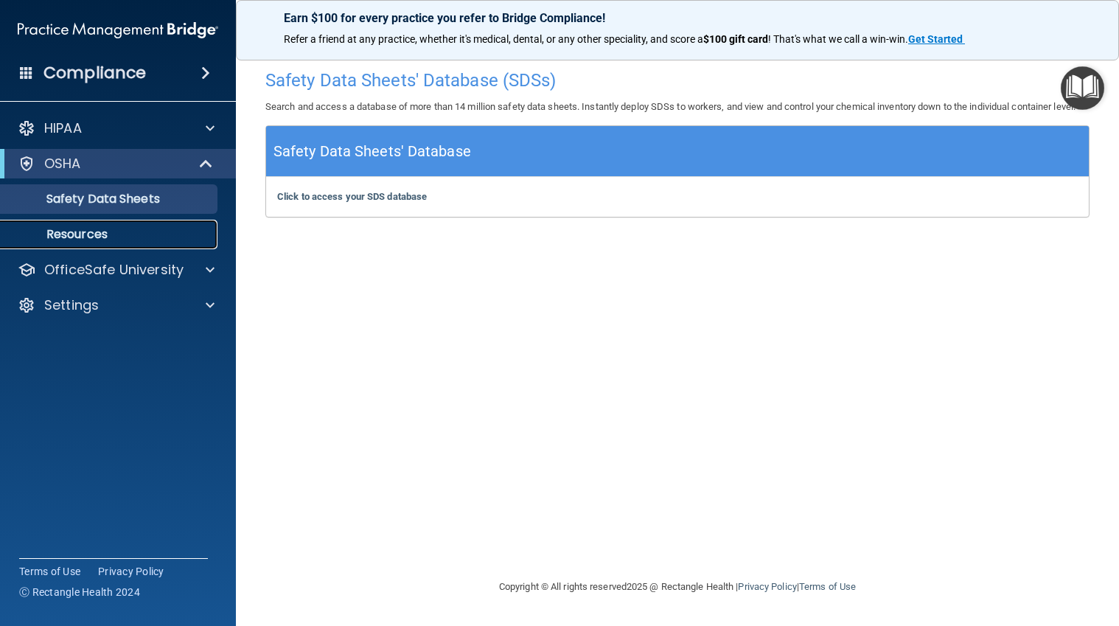
click at [94, 239] on p "Resources" at bounding box center [110, 234] width 201 height 15
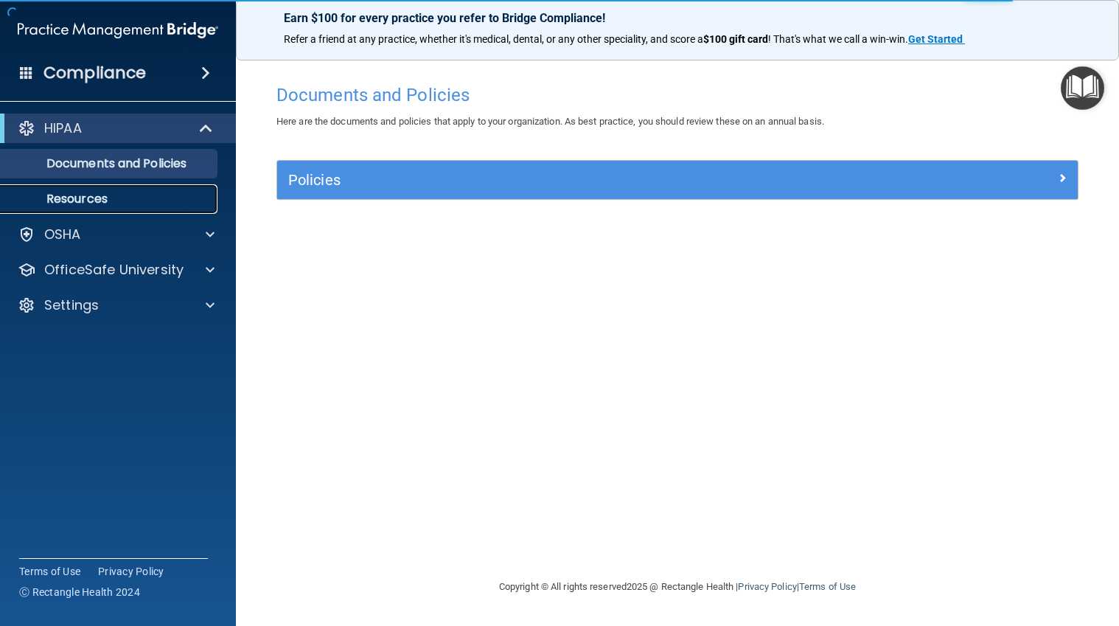
click at [160, 209] on link "Resources" at bounding box center [101, 198] width 232 height 29
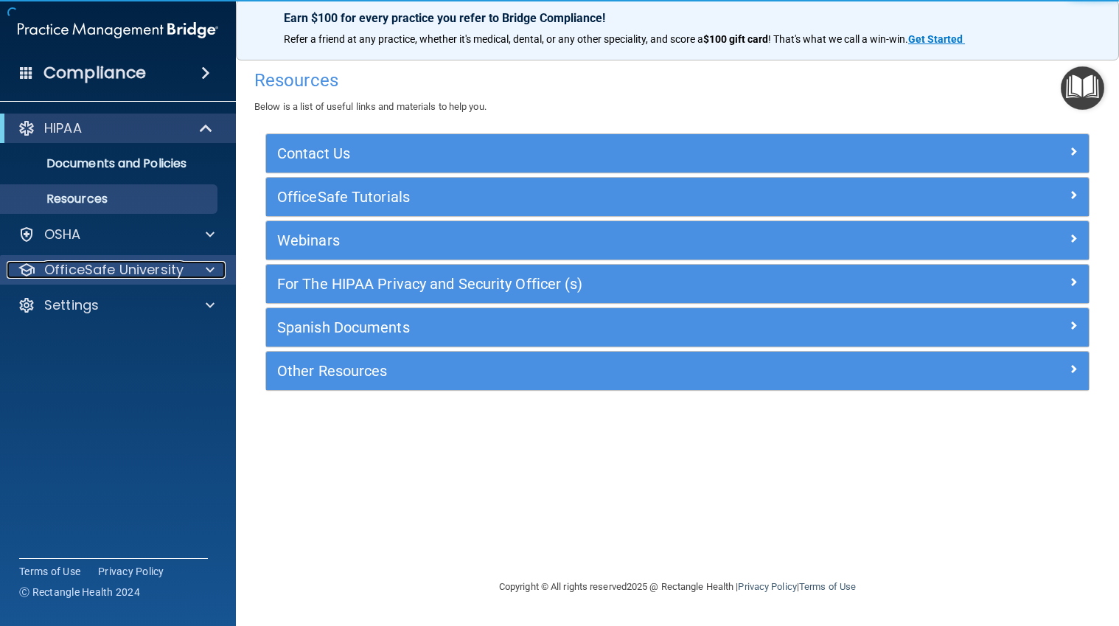
click at [100, 265] on p "OfficeSafe University" at bounding box center [113, 270] width 139 height 18
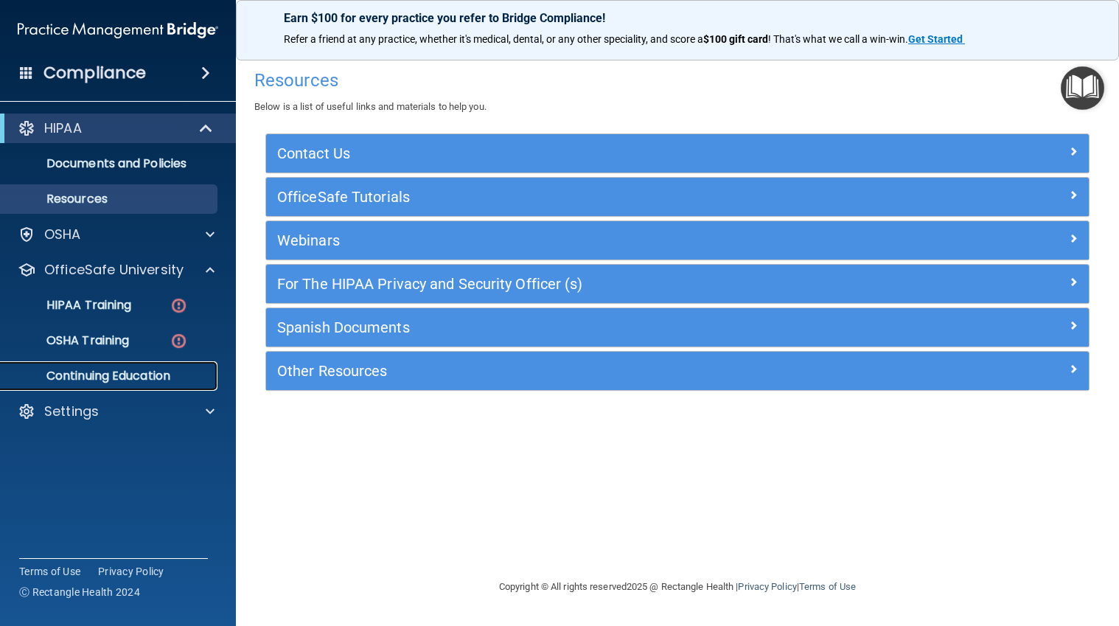
click at [134, 374] on p "Continuing Education" at bounding box center [110, 376] width 201 height 15
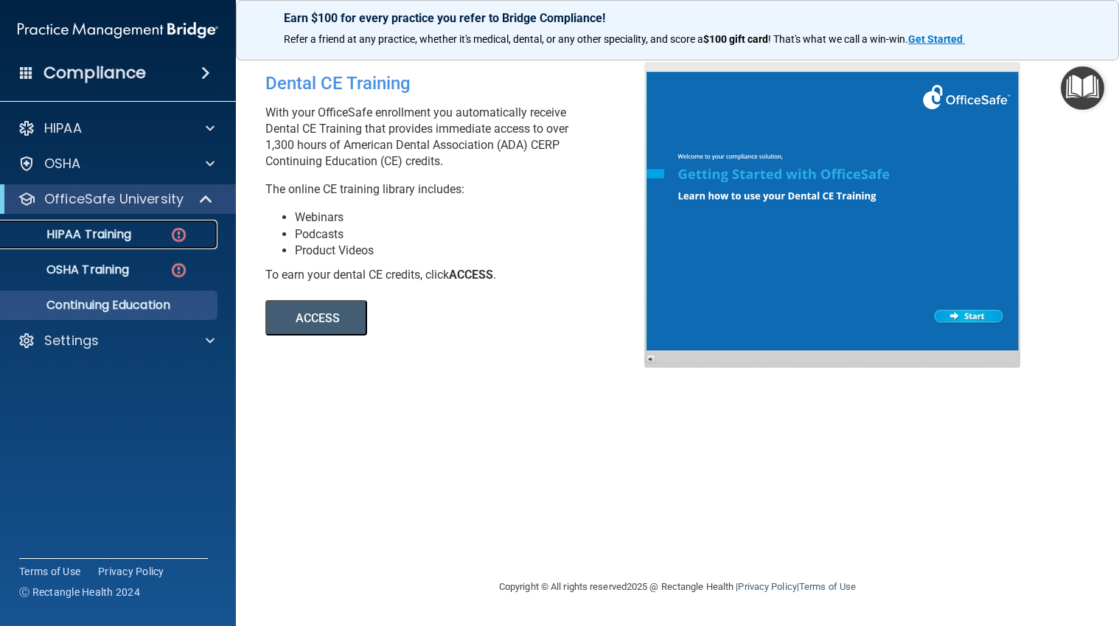
click at [181, 228] on img at bounding box center [179, 235] width 18 height 18
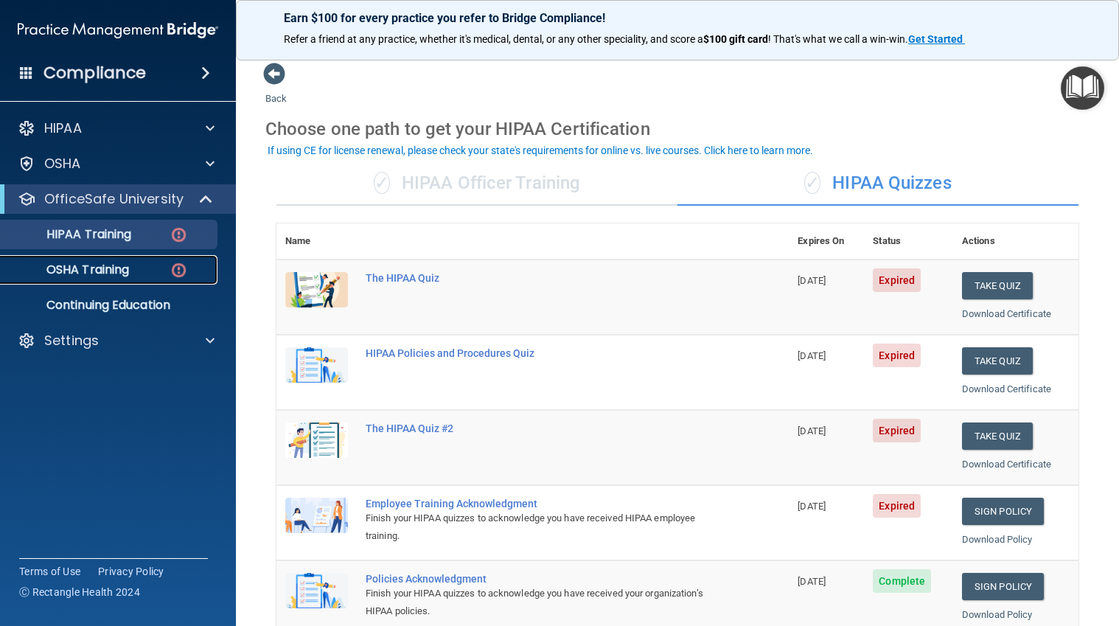
click at [167, 272] on div "OSHA Training" at bounding box center [110, 269] width 201 height 15
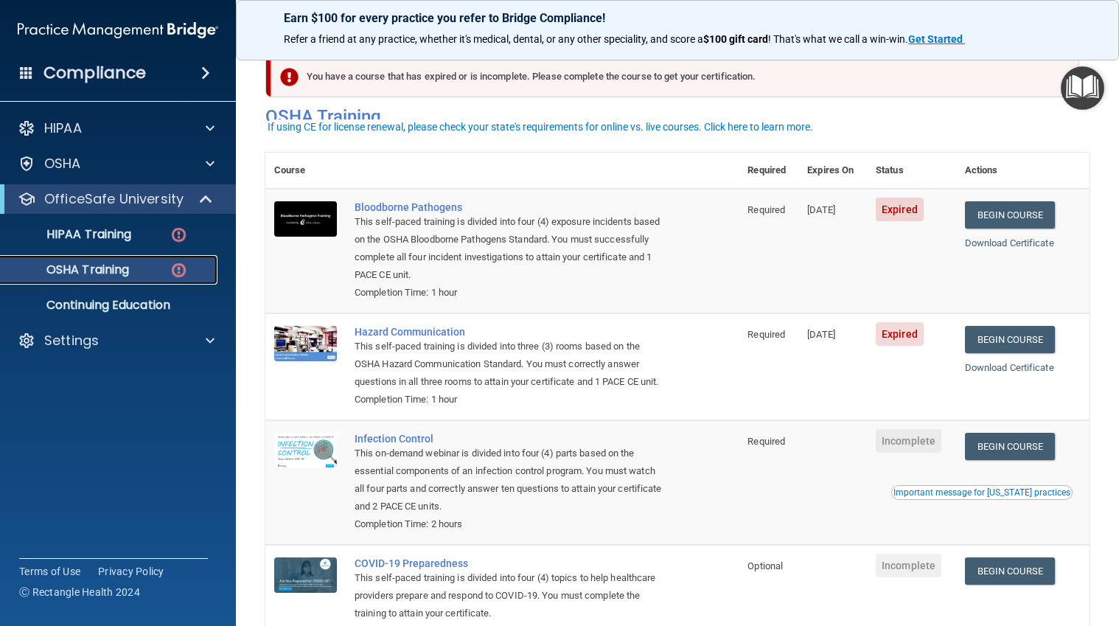
scroll to position [12, 0]
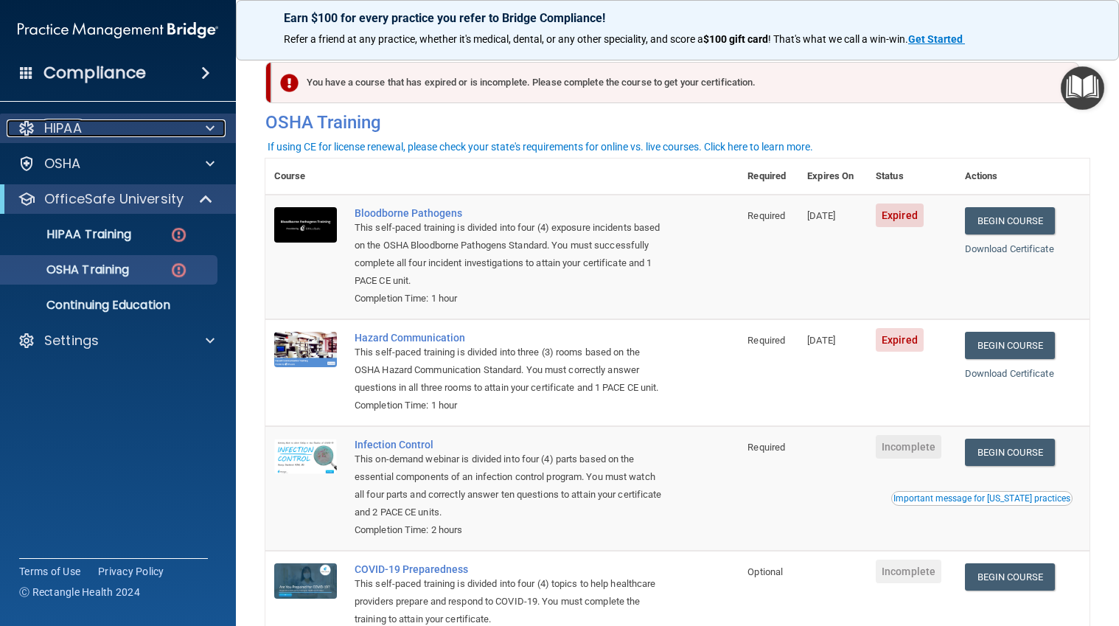
click at [111, 134] on div "HIPAA" at bounding box center [98, 128] width 183 height 18
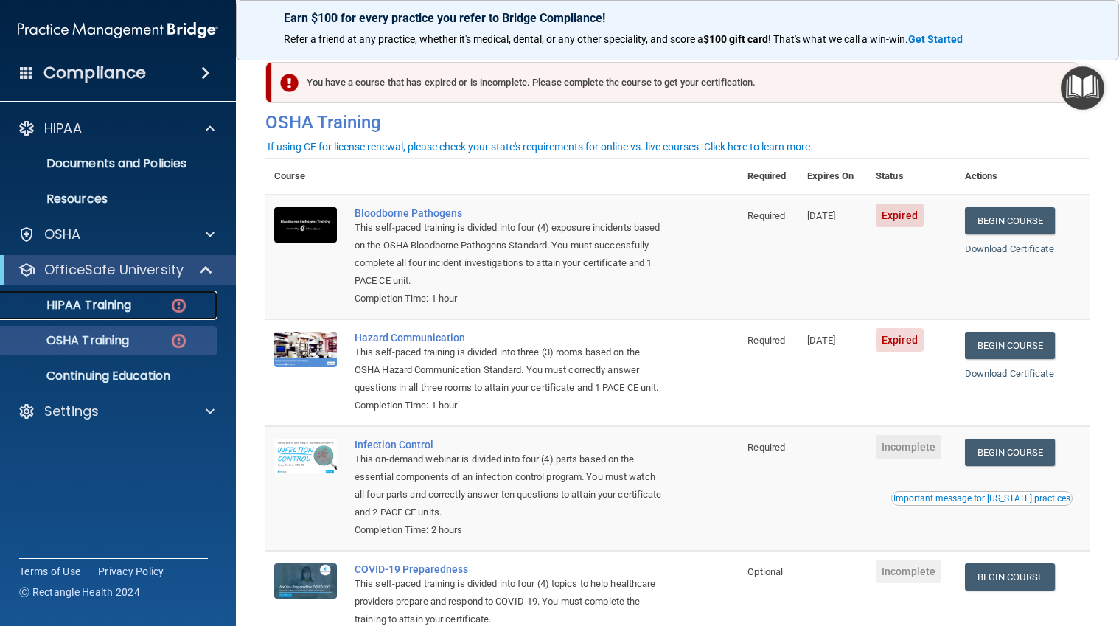
click at [134, 315] on link "HIPAA Training" at bounding box center [101, 304] width 232 height 29
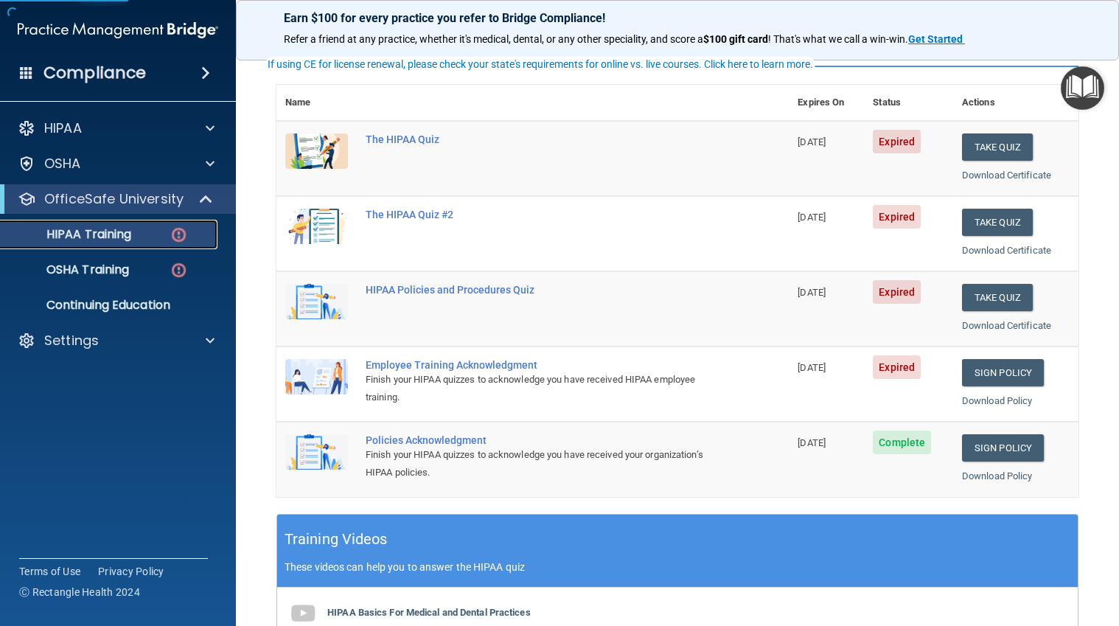
scroll to position [141, 0]
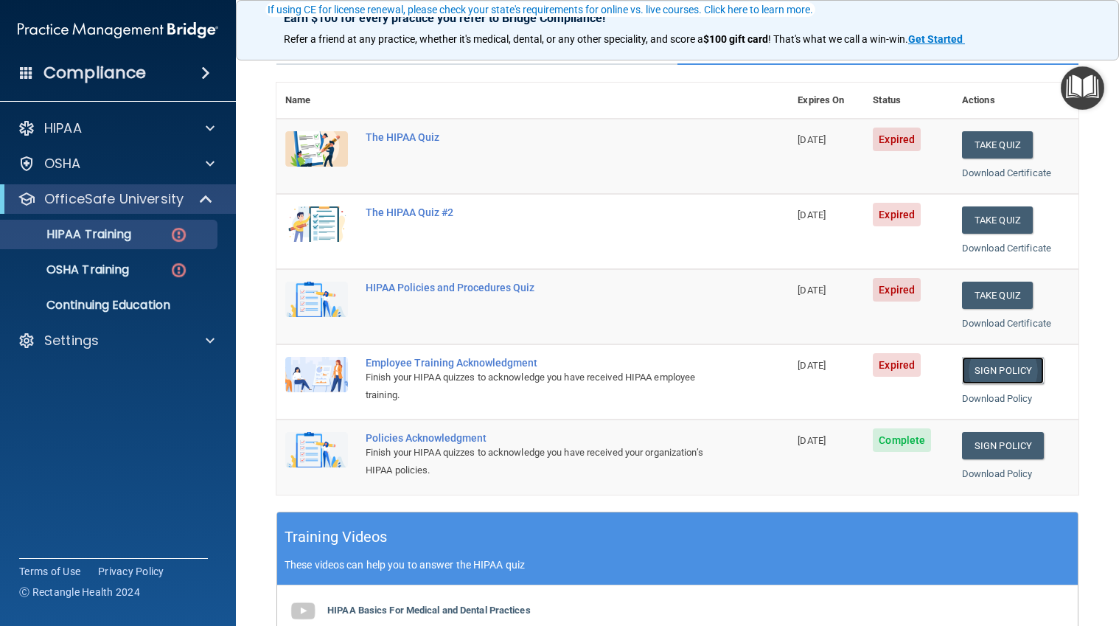
click at [1013, 372] on link "Sign Policy" at bounding box center [1003, 370] width 82 height 27
click at [988, 370] on link "Sign Policy" at bounding box center [1003, 370] width 82 height 27
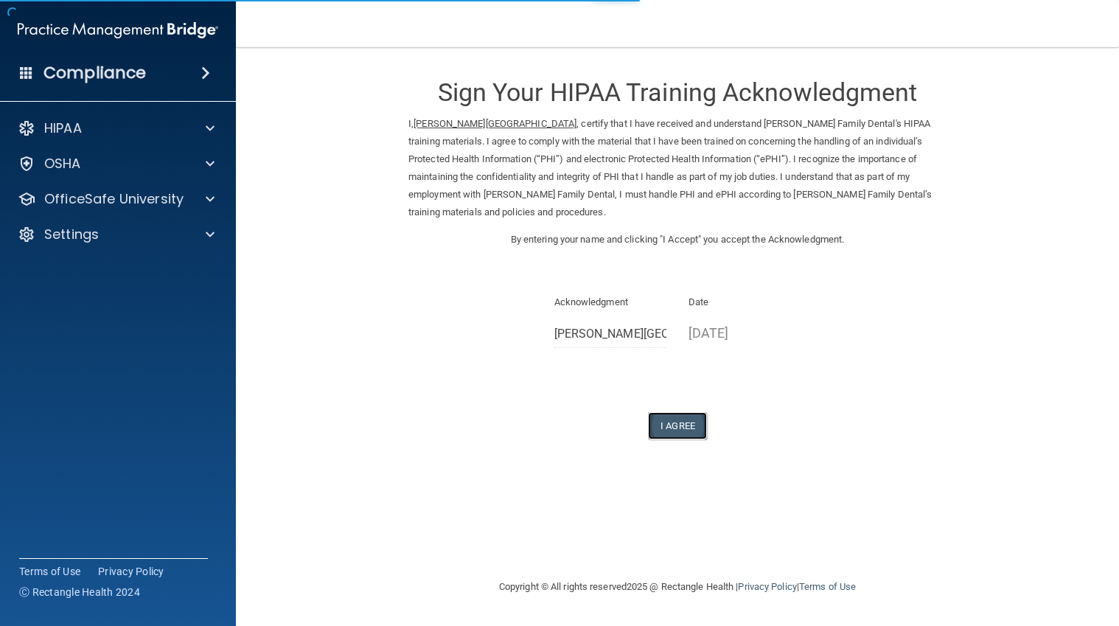
click at [688, 412] on button "I Agree" at bounding box center [677, 425] width 59 height 27
click at [677, 412] on button "I Agree" at bounding box center [677, 425] width 59 height 27
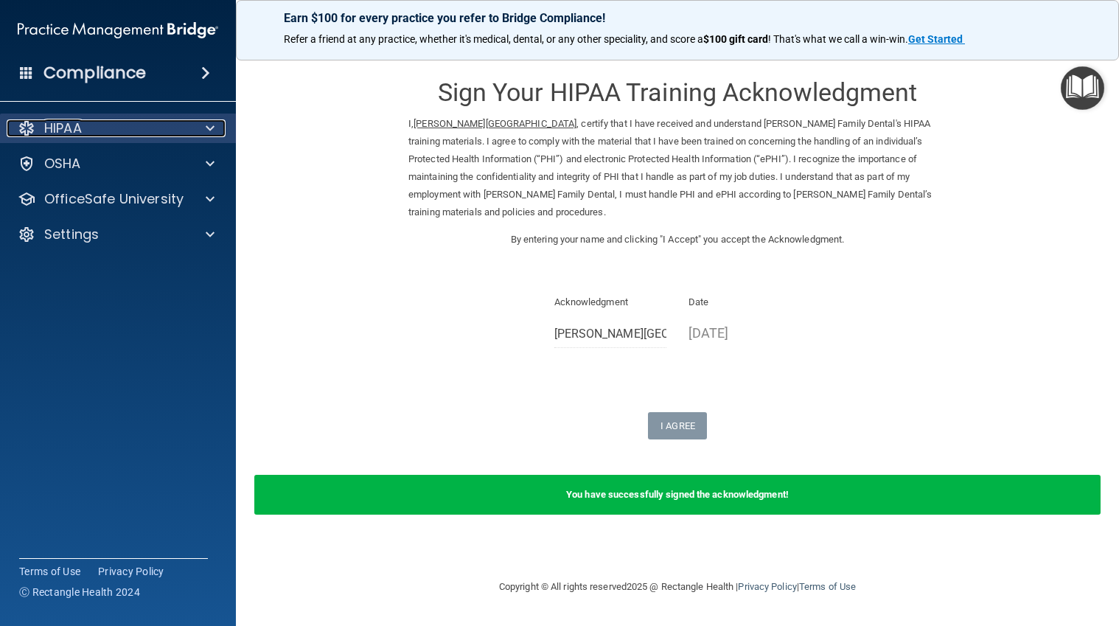
click at [185, 128] on div "HIPAA" at bounding box center [98, 128] width 183 height 18
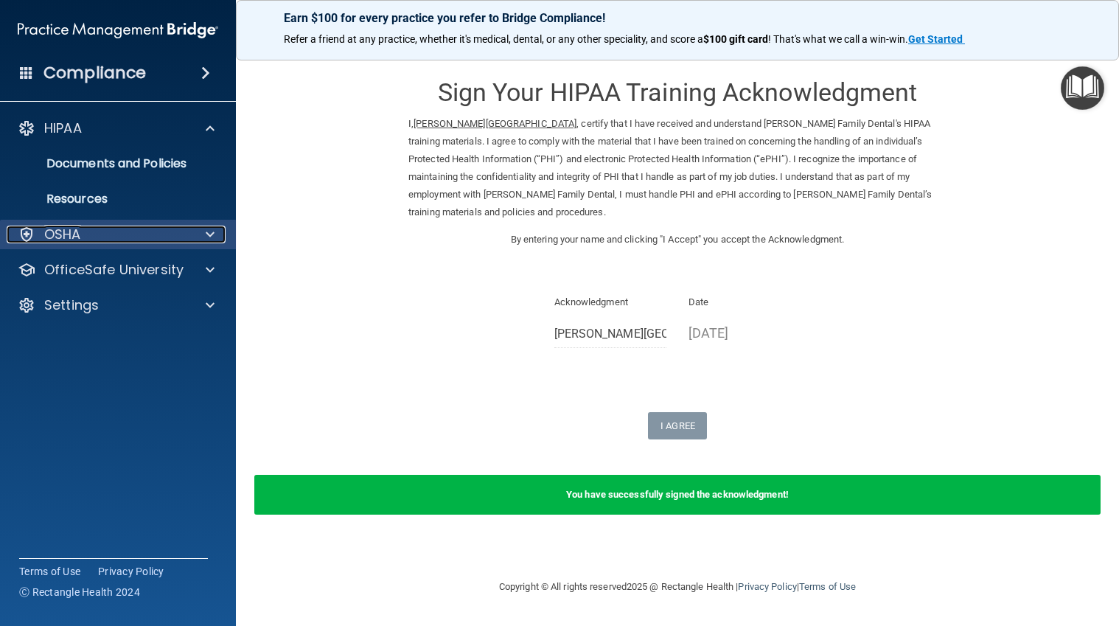
click at [175, 237] on div "OSHA" at bounding box center [98, 235] width 183 height 18
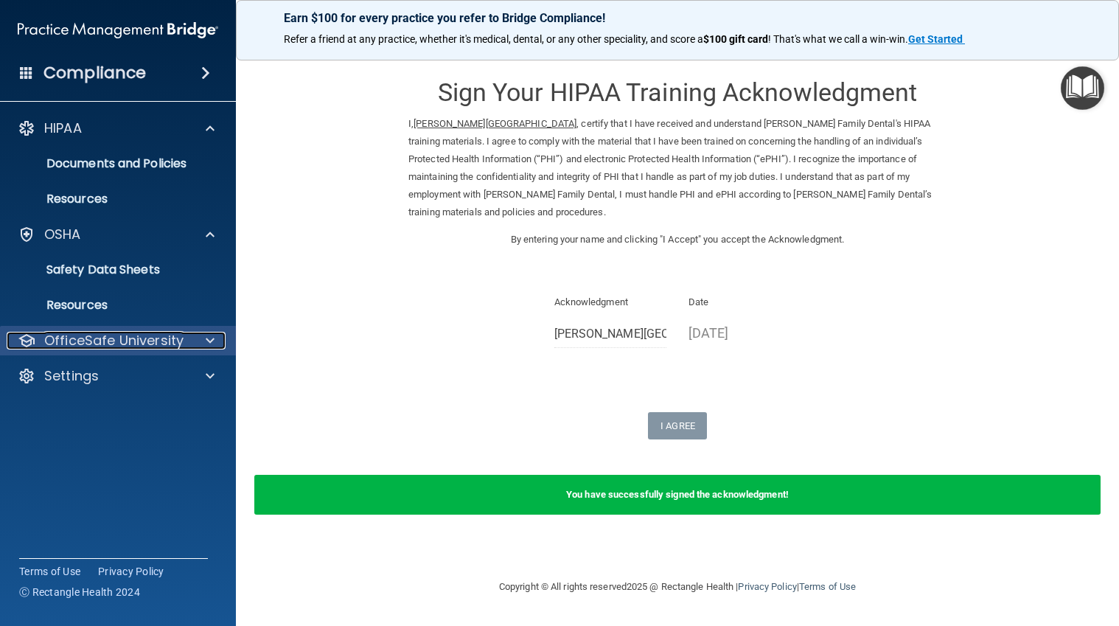
click at [192, 345] on div at bounding box center [207, 341] width 37 height 18
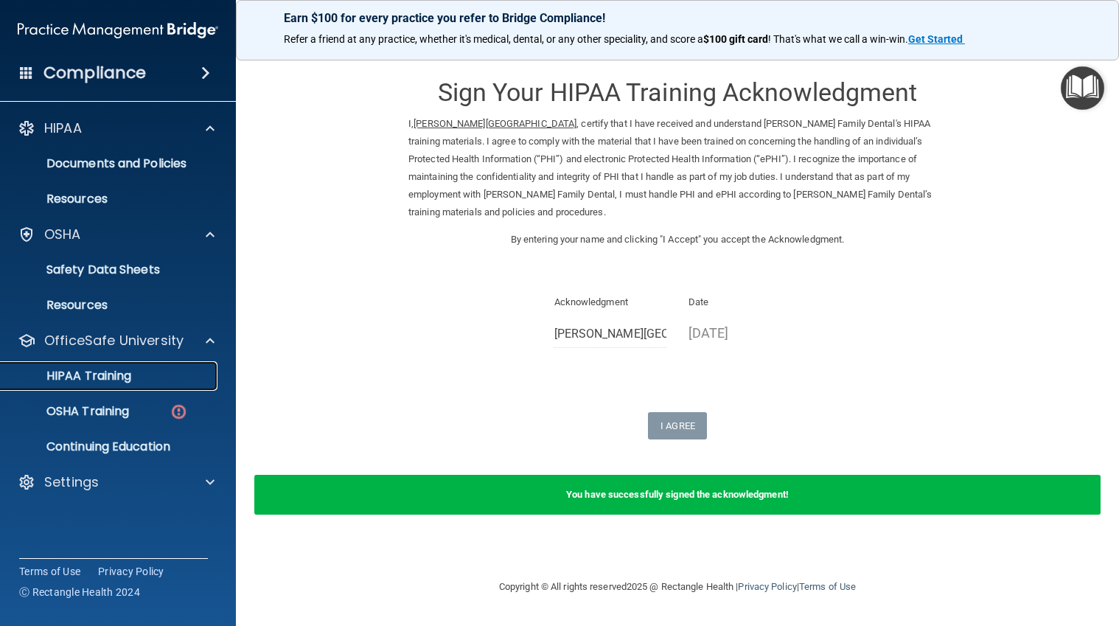
click at [130, 379] on p "HIPAA Training" at bounding box center [71, 376] width 122 height 15
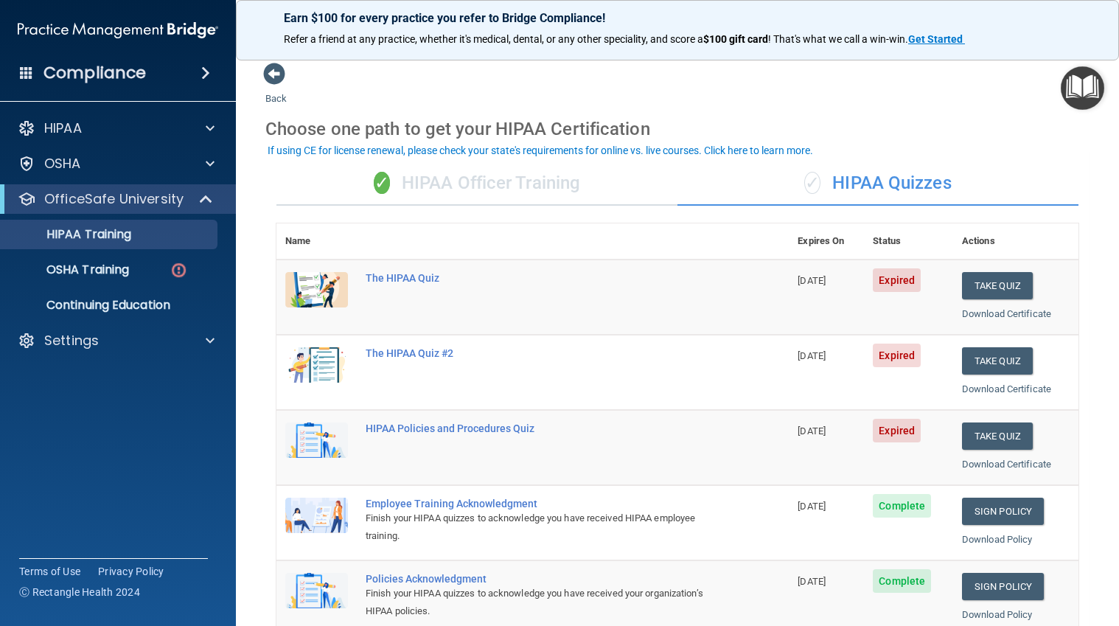
click at [445, 181] on div "✓ HIPAA Officer Training" at bounding box center [476, 183] width 401 height 44
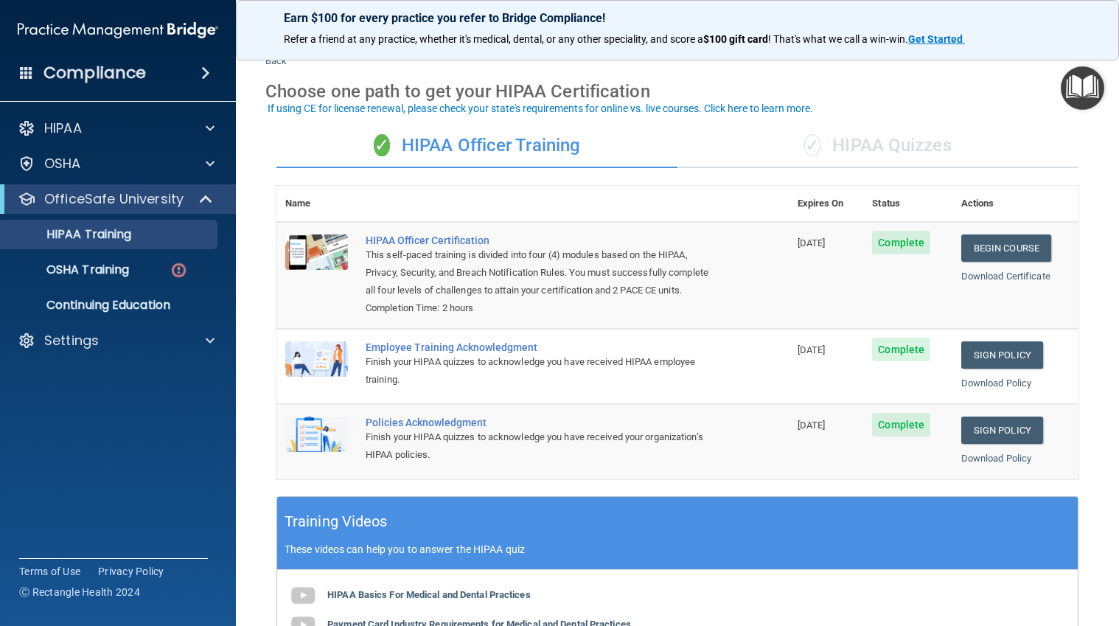
scroll to position [74, 0]
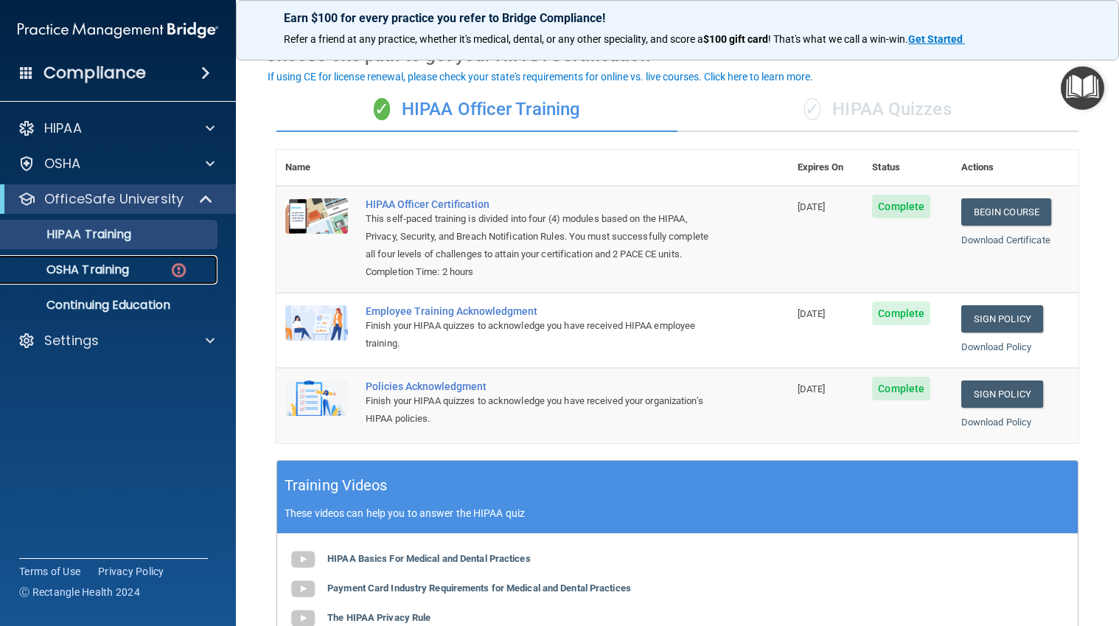
click at [107, 264] on p "OSHA Training" at bounding box center [69, 269] width 119 height 15
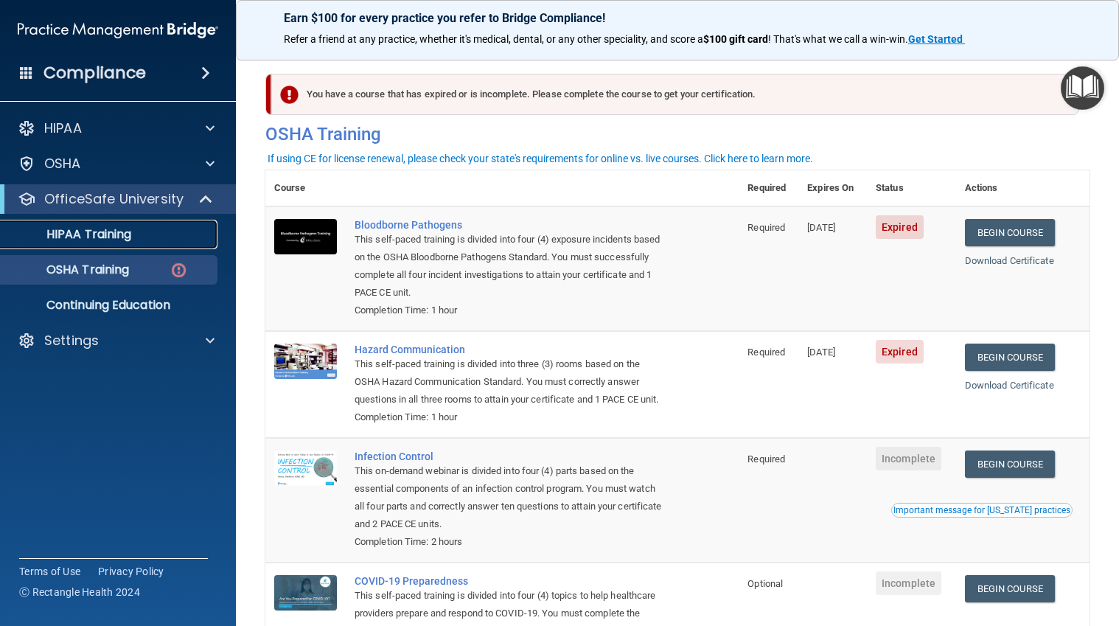
click at [128, 240] on p "HIPAA Training" at bounding box center [71, 234] width 122 height 15
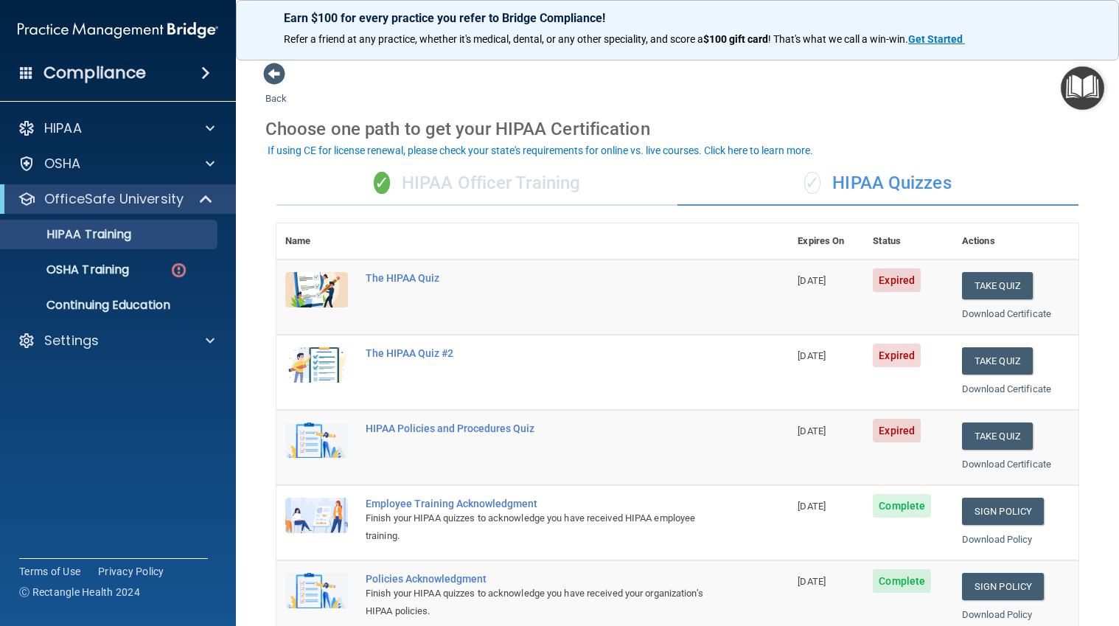
click at [501, 186] on div "✓ HIPAA Officer Training" at bounding box center [476, 183] width 401 height 44
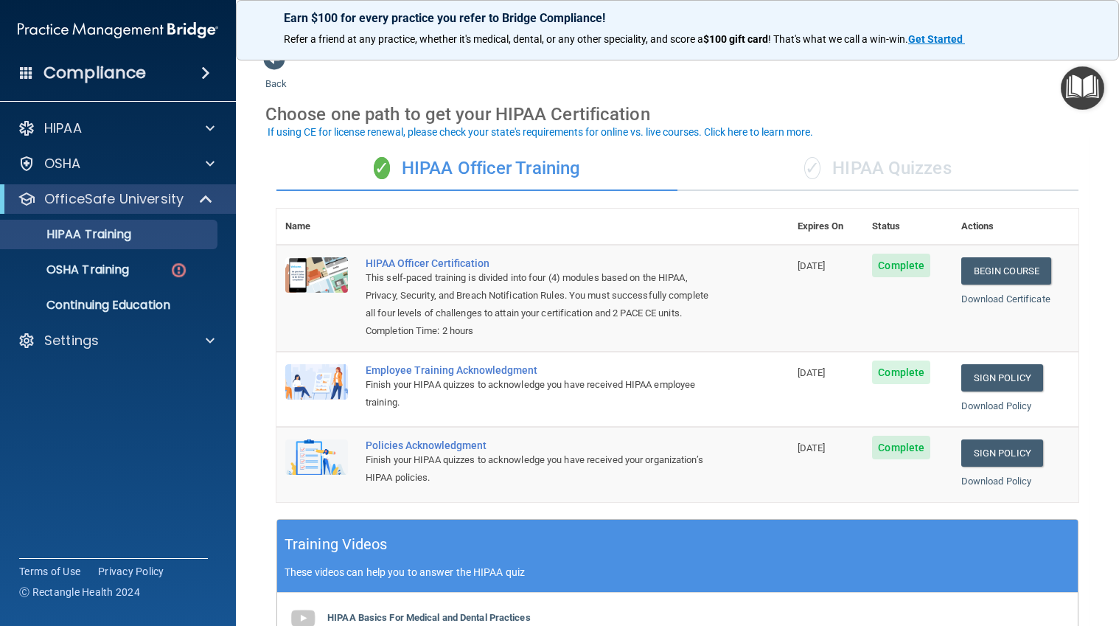
scroll to position [18, 0]
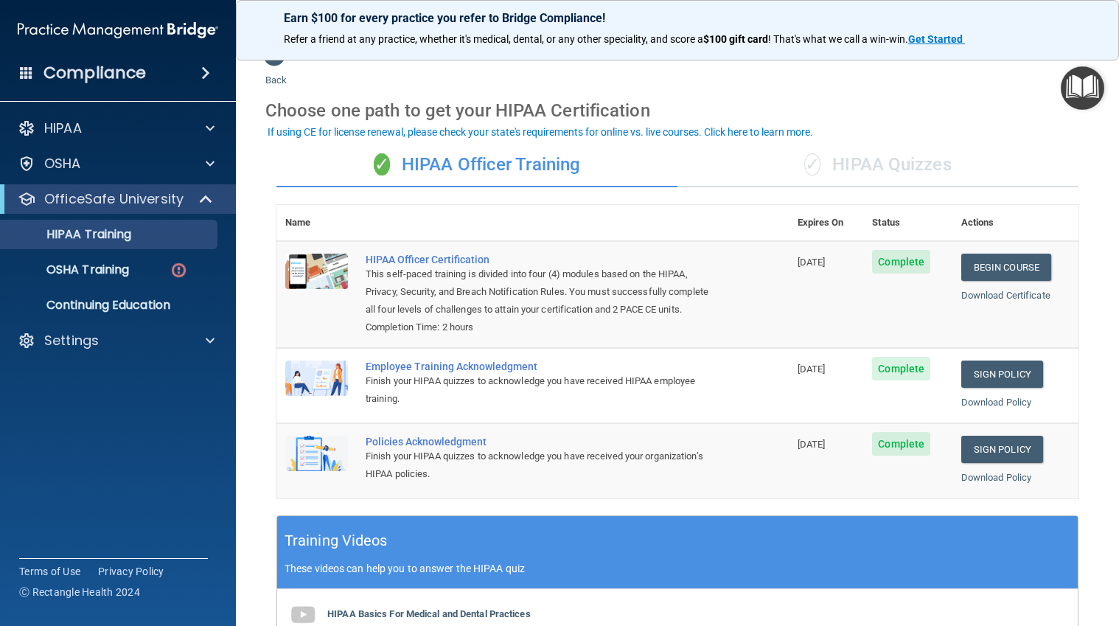
click at [874, 166] on div "✓ HIPAA Quizzes" at bounding box center [877, 165] width 401 height 44
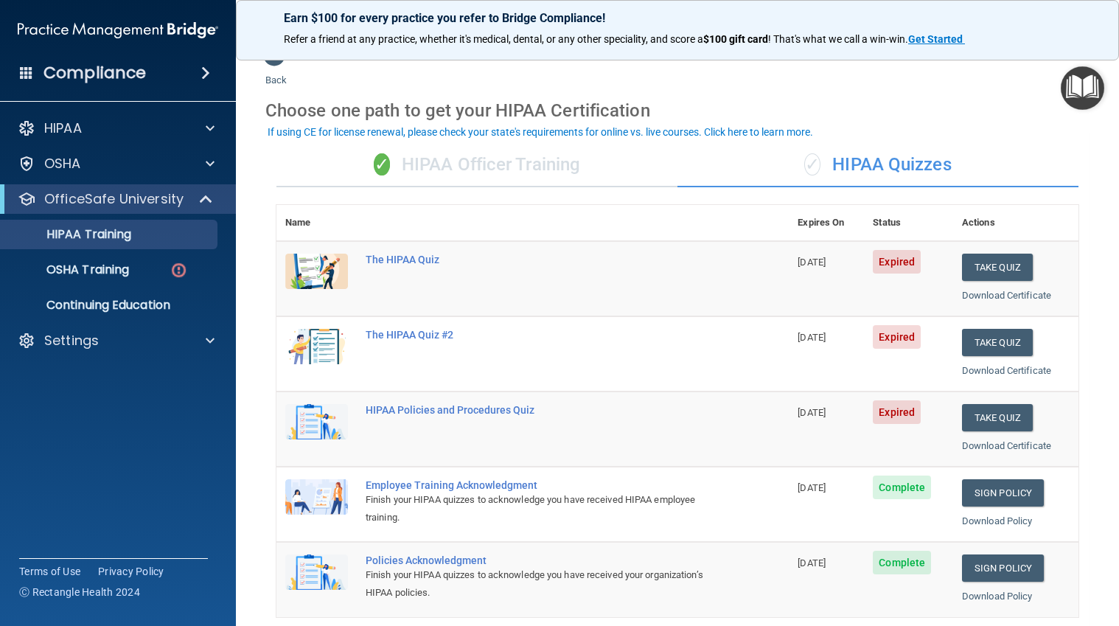
click at [526, 165] on div "✓ HIPAA Officer Training" at bounding box center [476, 165] width 401 height 44
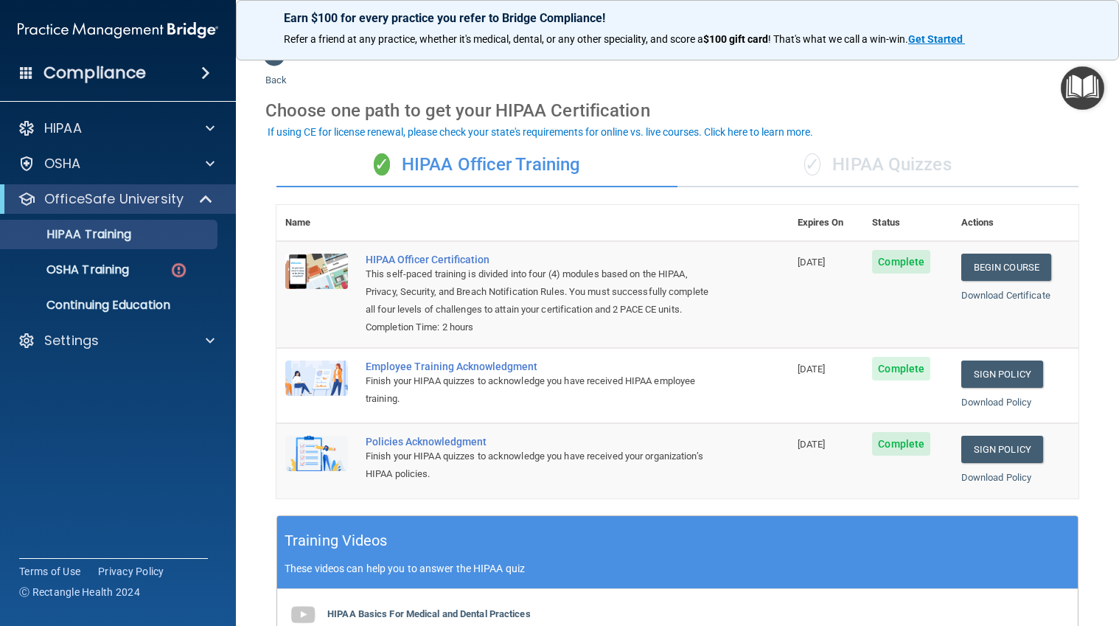
click at [820, 168] on div "✓ HIPAA Quizzes" at bounding box center [877, 165] width 401 height 44
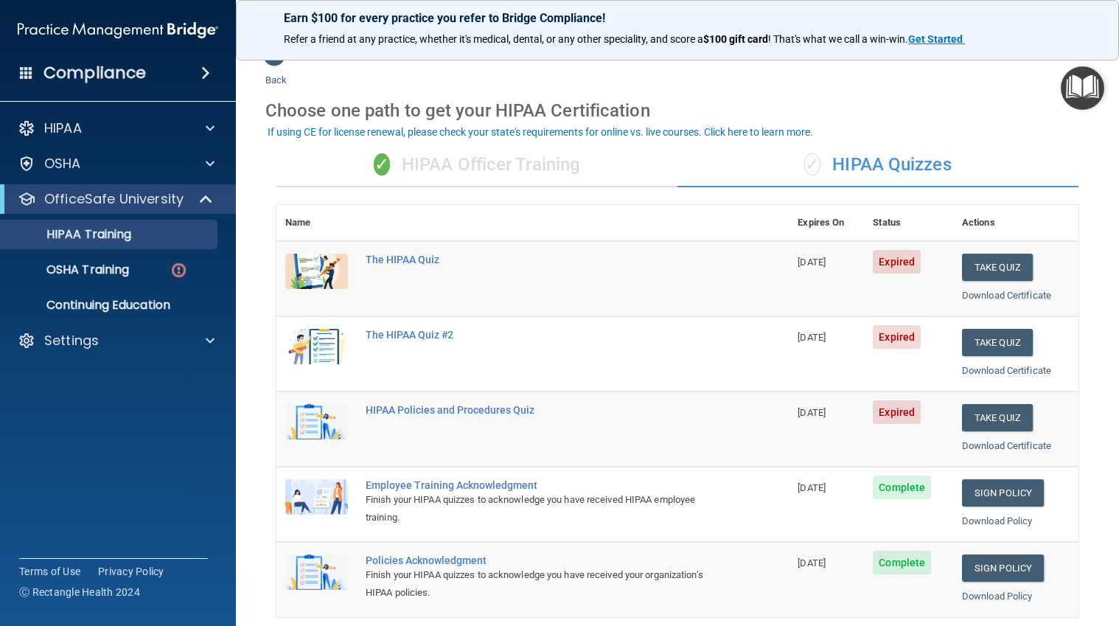
click at [538, 161] on div "✓ HIPAA Officer Training" at bounding box center [476, 165] width 401 height 44
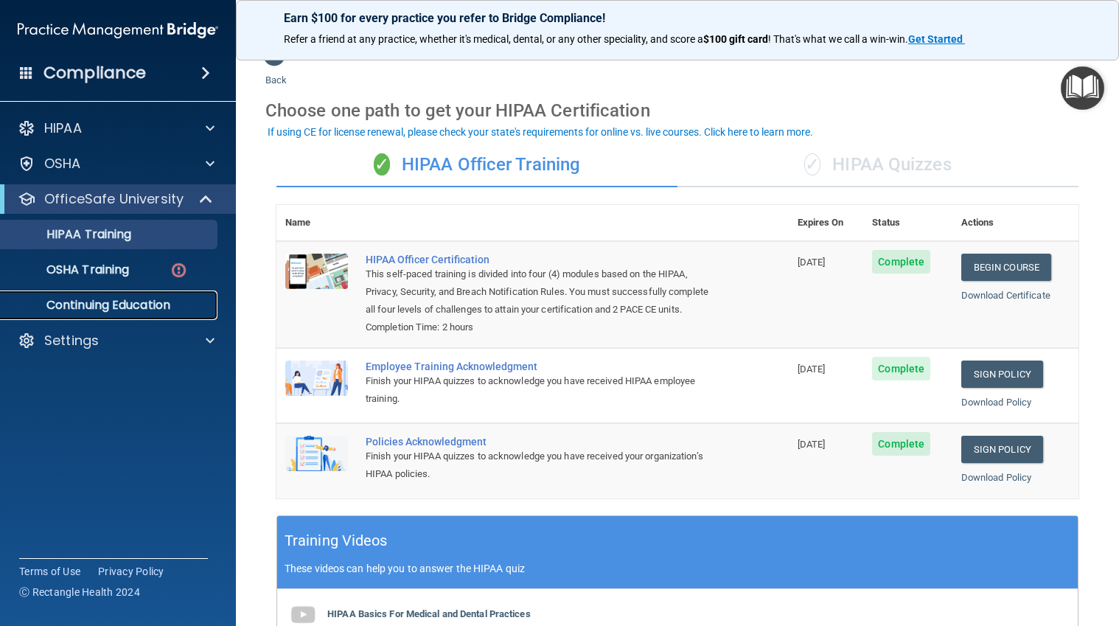
click at [127, 310] on p "Continuing Education" at bounding box center [110, 305] width 201 height 15
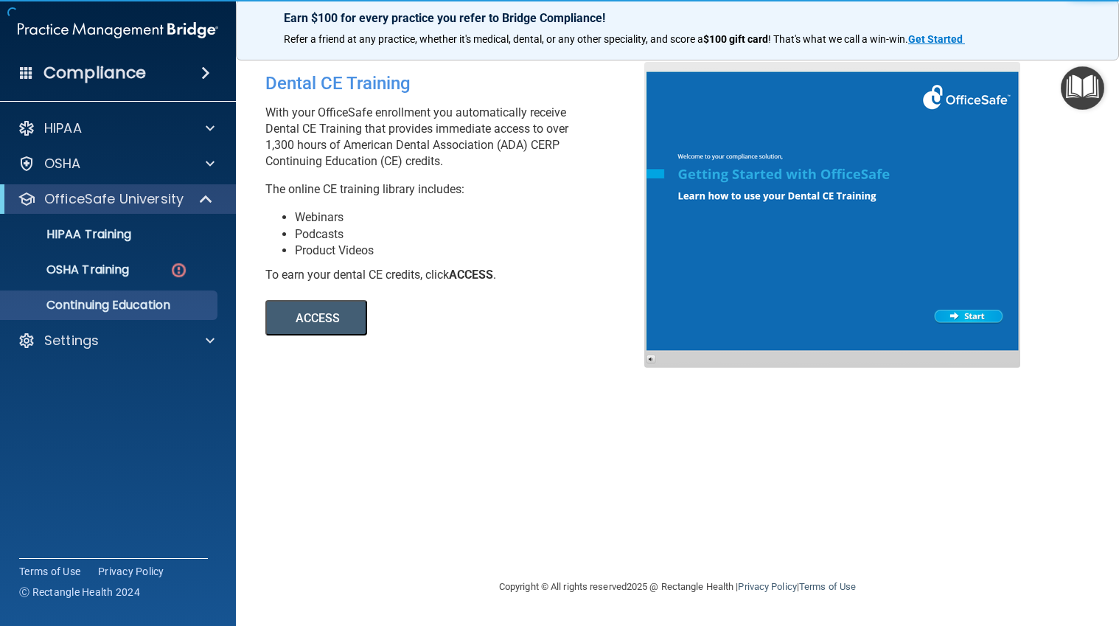
click at [288, 318] on button "ACCESS" at bounding box center [316, 317] width 102 height 35
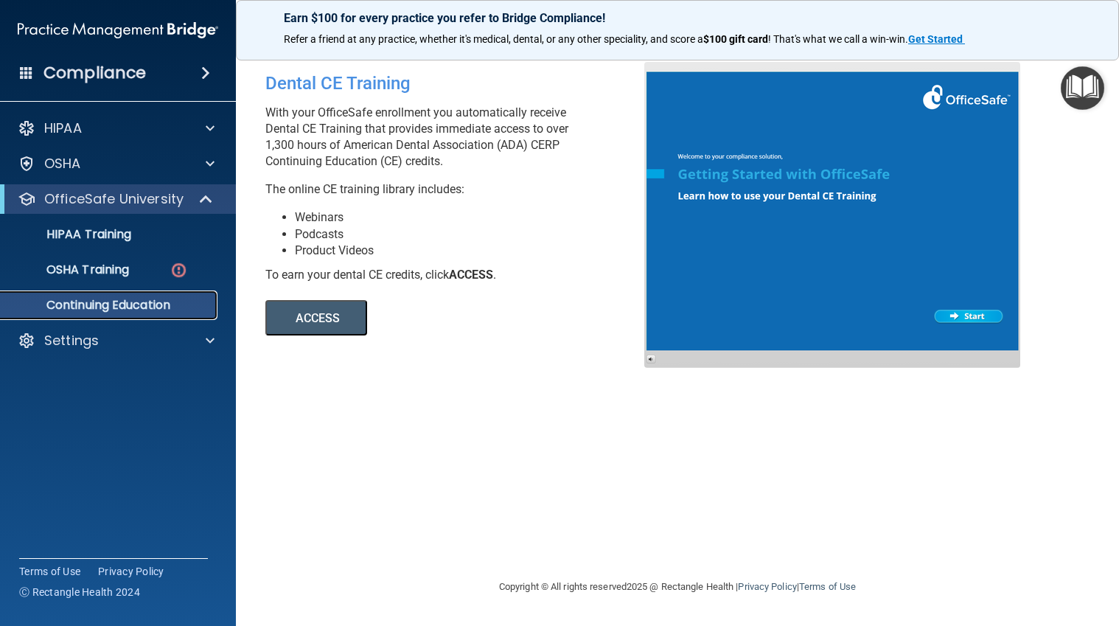
click at [167, 306] on p "Continuing Education" at bounding box center [110, 305] width 201 height 15
click at [162, 202] on p "OfficeSafe University" at bounding box center [113, 199] width 139 height 18
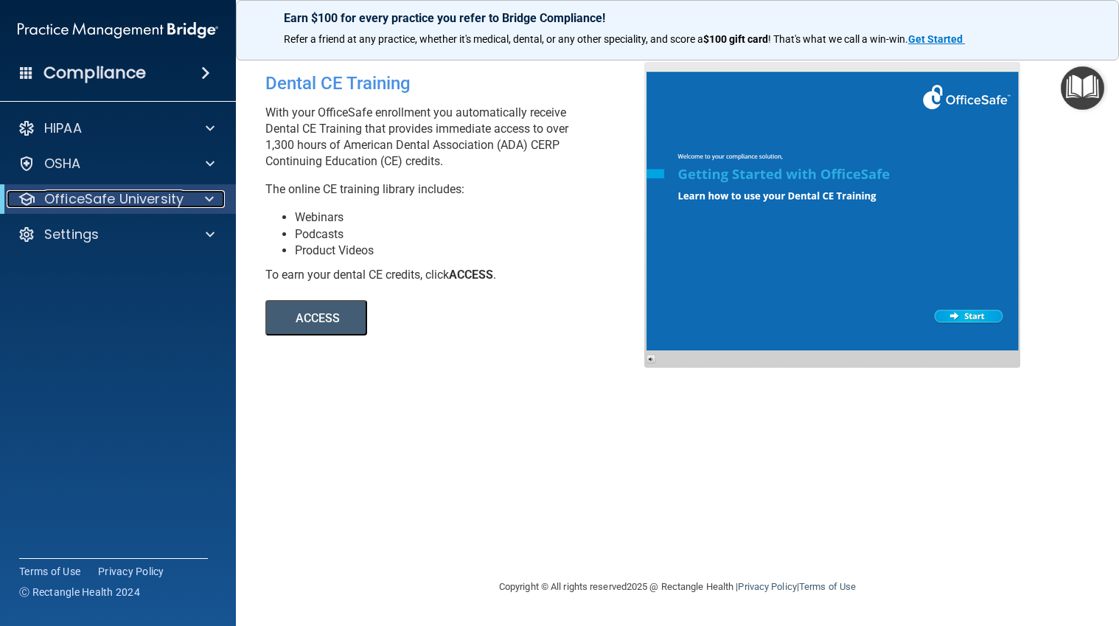
click at [162, 201] on p "OfficeSafe University" at bounding box center [113, 199] width 139 height 18
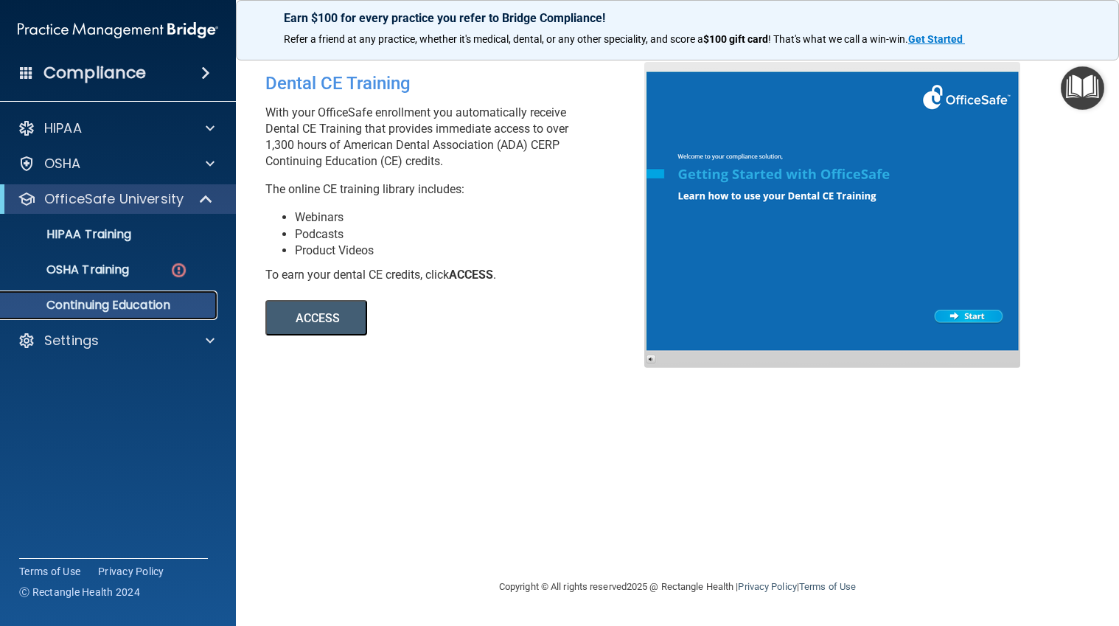
click at [111, 301] on p "Continuing Education" at bounding box center [110, 305] width 201 height 15
click at [332, 325] on button "ACCESS" at bounding box center [316, 317] width 102 height 35
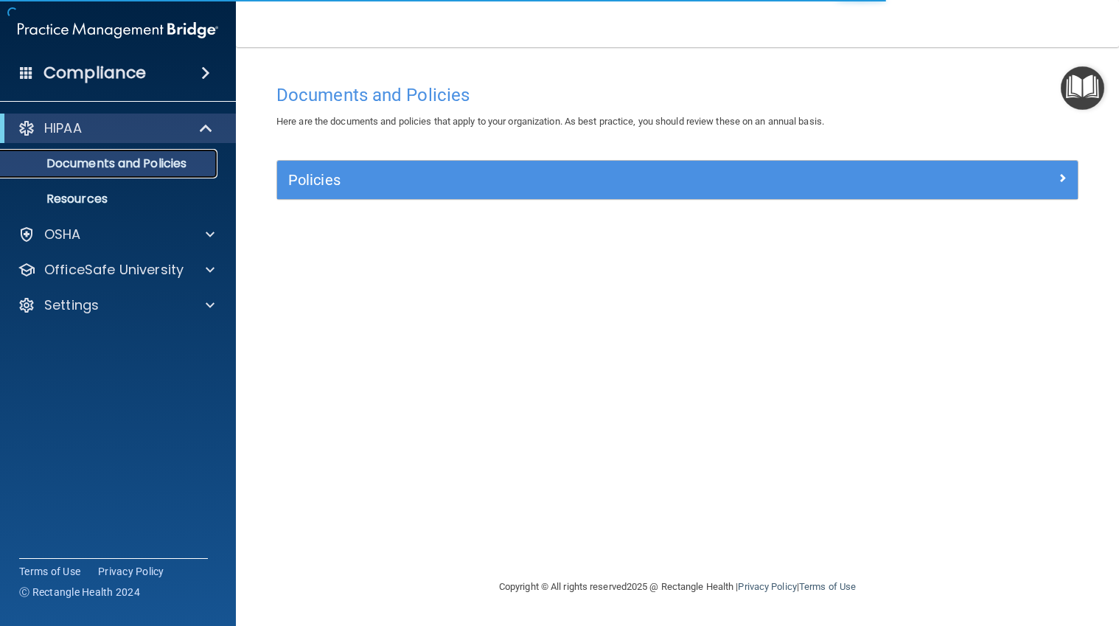
click at [116, 159] on p "Documents and Policies" at bounding box center [110, 163] width 201 height 15
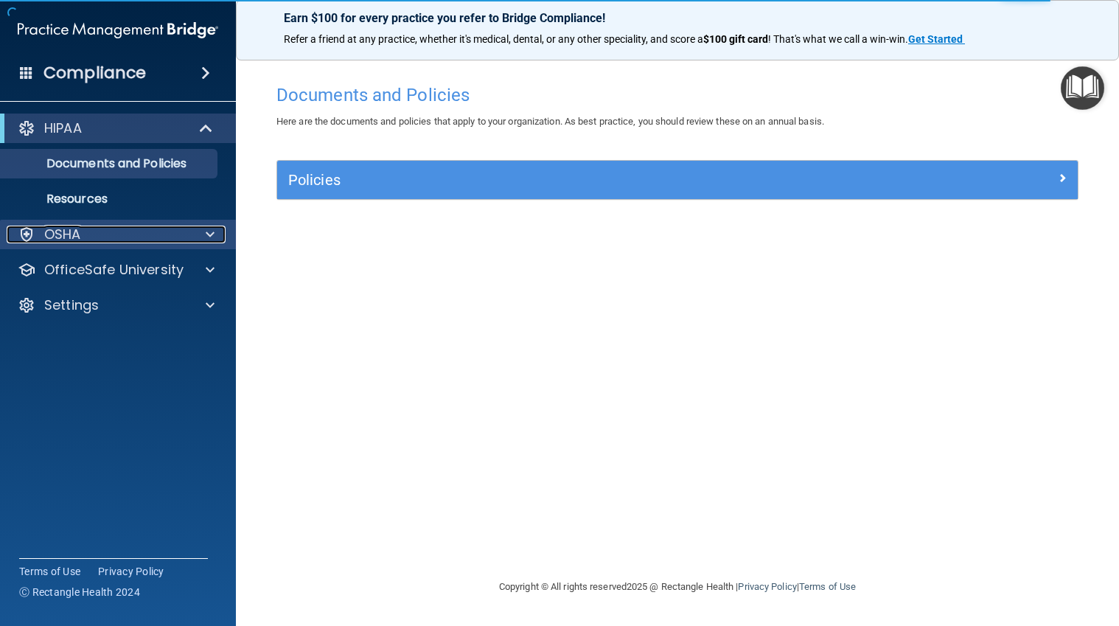
click at [63, 234] on p "OSHA" at bounding box center [62, 235] width 37 height 18
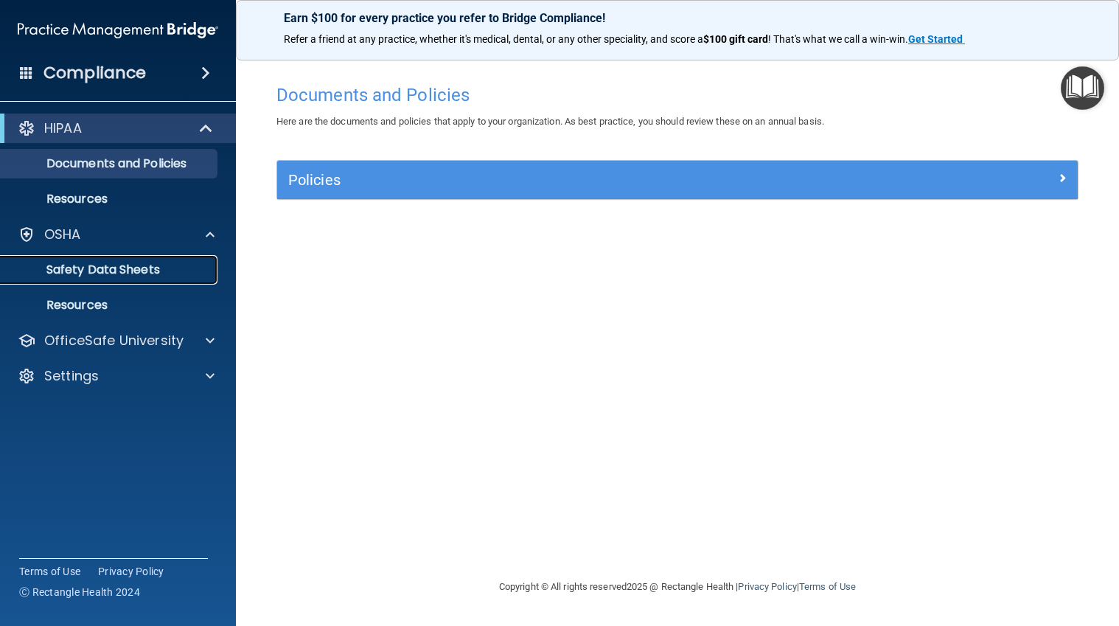
click at [103, 272] on p "Safety Data Sheets" at bounding box center [110, 269] width 201 height 15
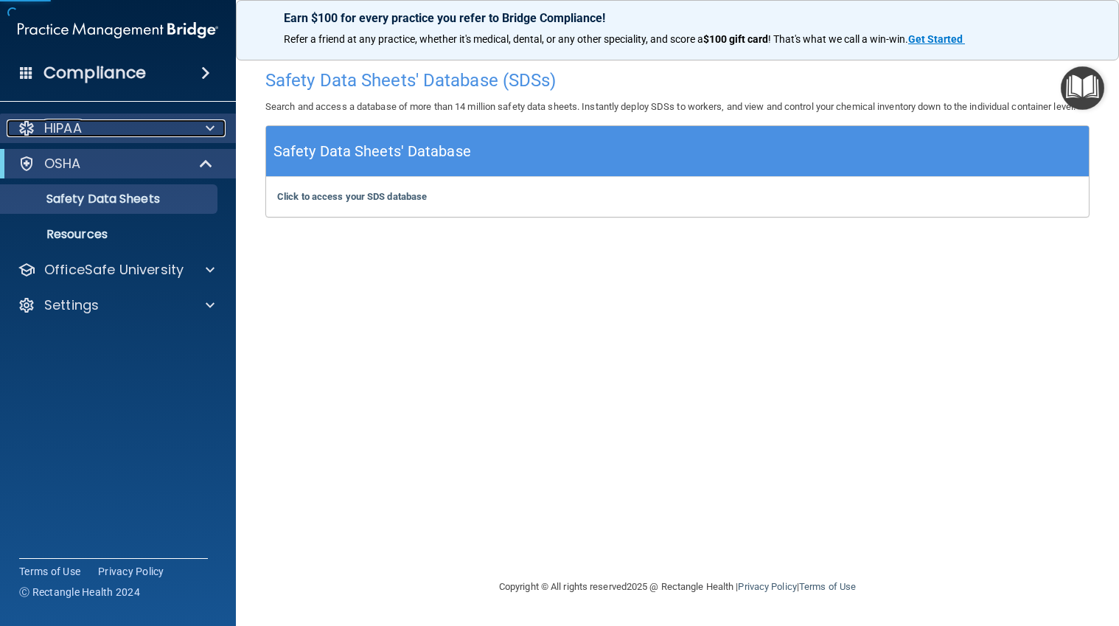
click at [60, 119] on p "HIPAA" at bounding box center [63, 128] width 38 height 18
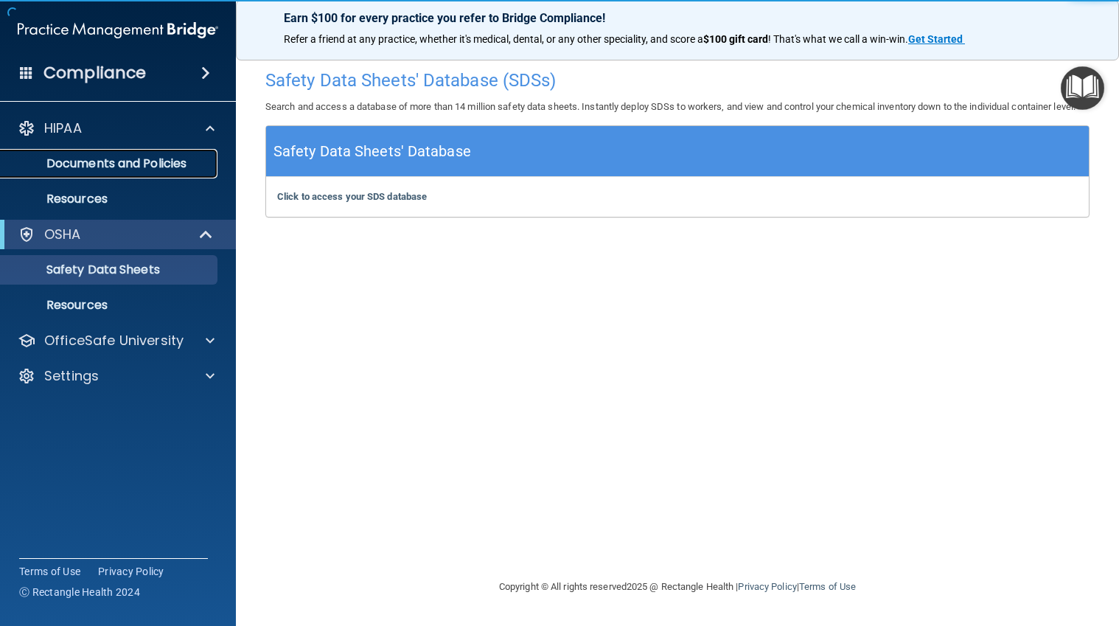
click at [121, 154] on link "Documents and Policies" at bounding box center [101, 163] width 232 height 29
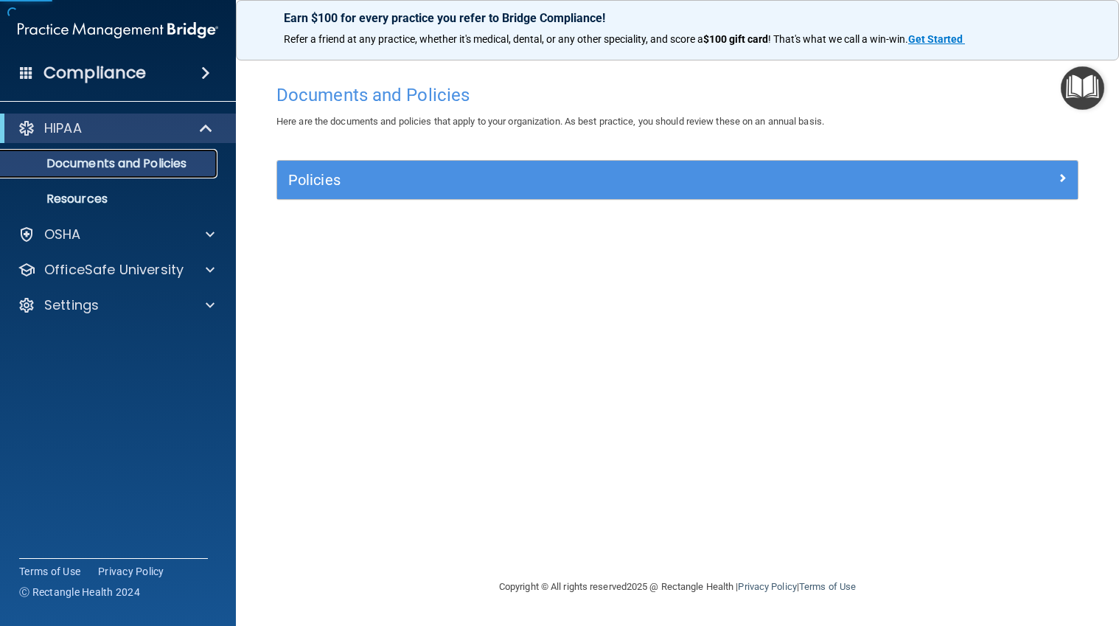
click at [136, 165] on p "Documents and Policies" at bounding box center [110, 163] width 201 height 15
click at [72, 162] on p "Documents and Policies" at bounding box center [110, 163] width 201 height 15
click at [77, 192] on p "Resources" at bounding box center [110, 199] width 201 height 15
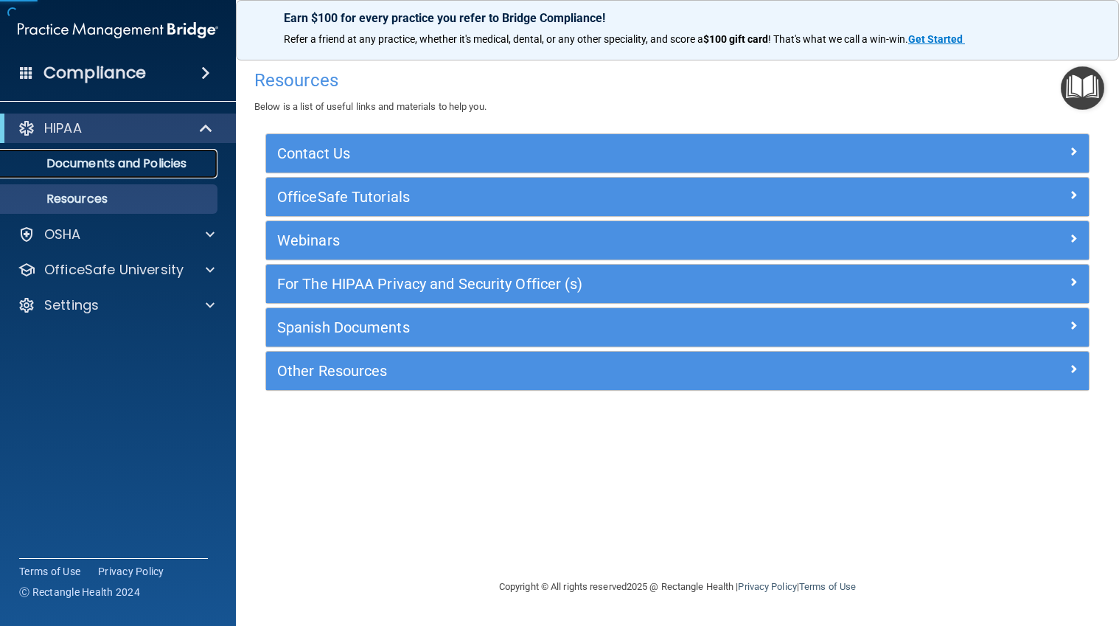
click at [81, 156] on p "Documents and Policies" at bounding box center [110, 163] width 201 height 15
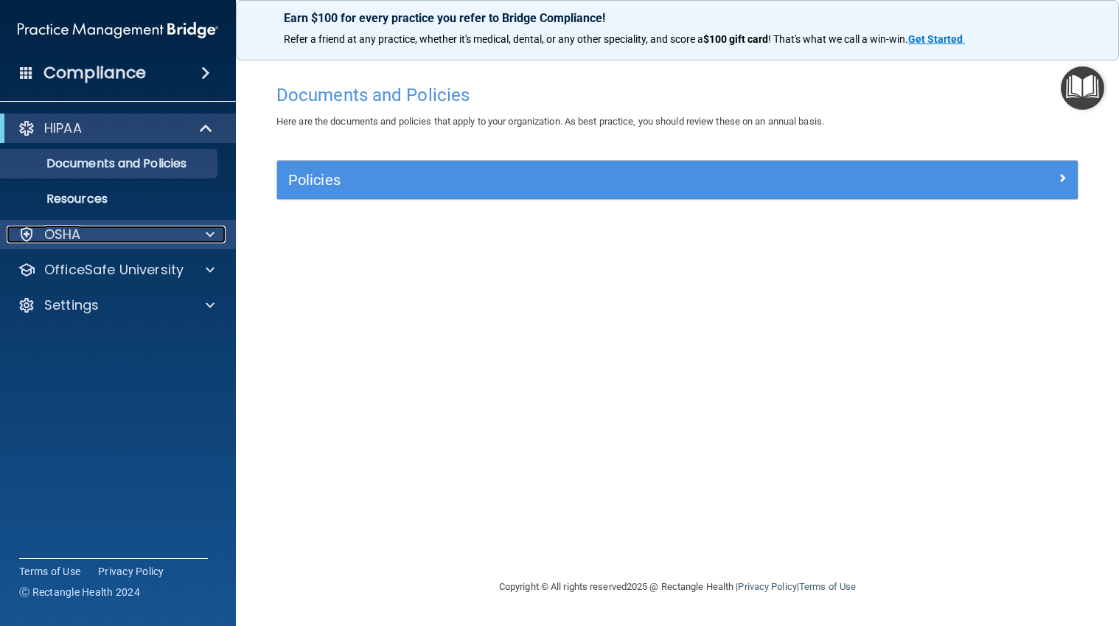
click at [67, 237] on p "OSHA" at bounding box center [62, 235] width 37 height 18
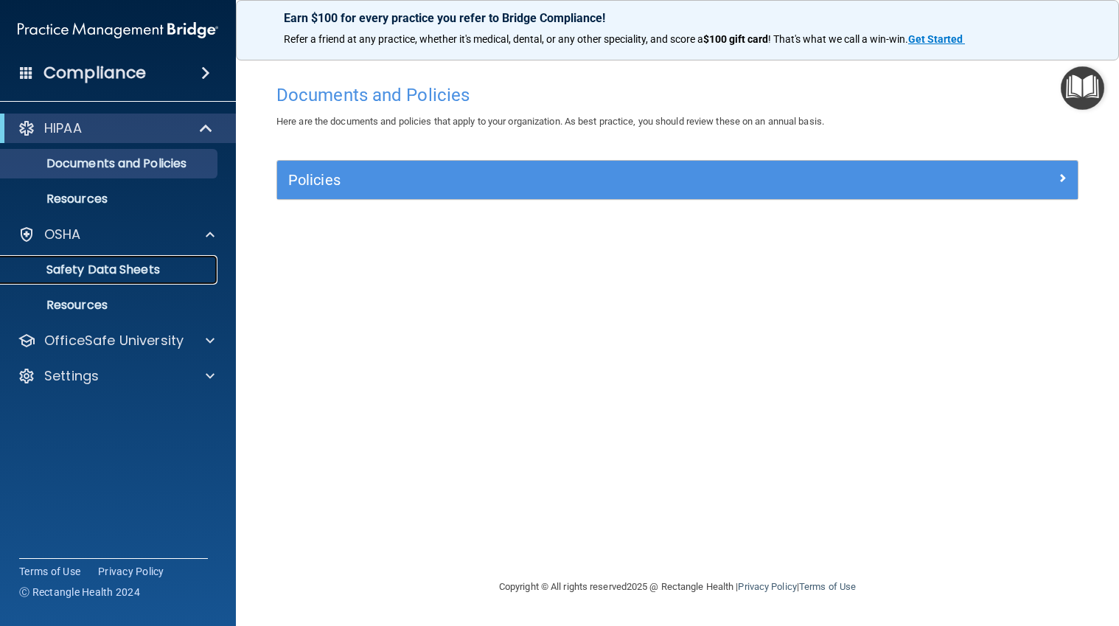
click at [98, 269] on p "Safety Data Sheets" at bounding box center [110, 269] width 201 height 15
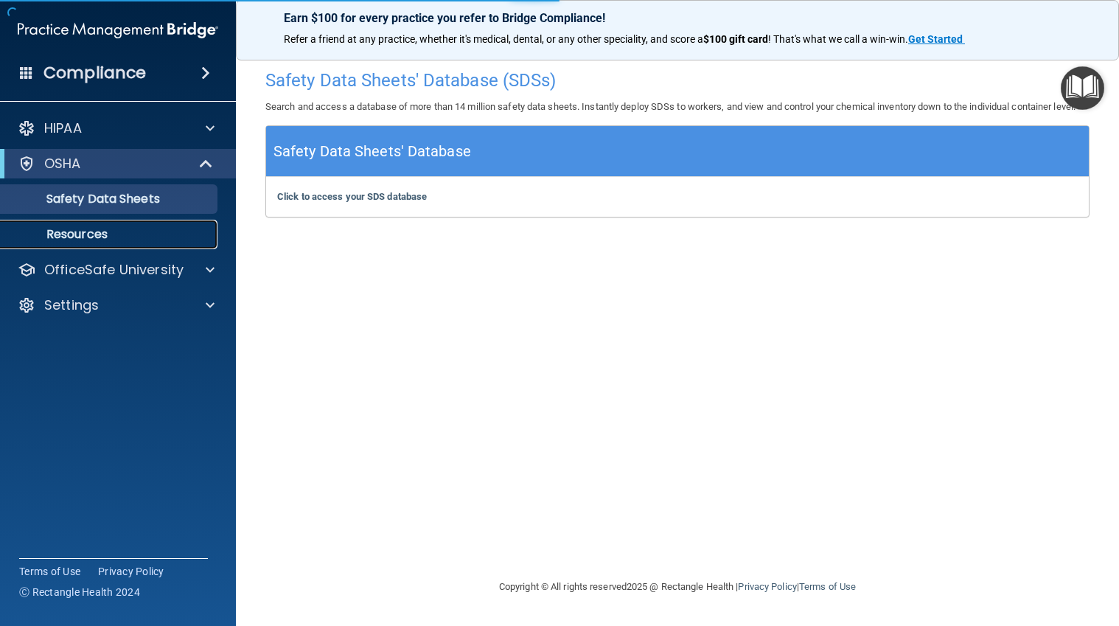
click at [80, 232] on p "Resources" at bounding box center [110, 234] width 201 height 15
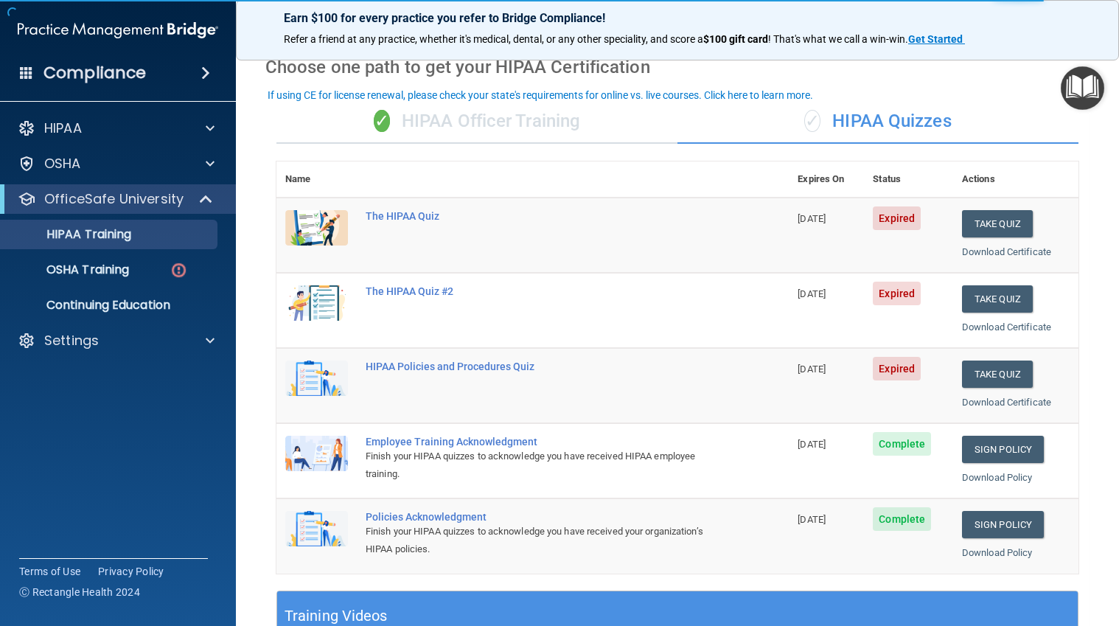
scroll to position [55, 0]
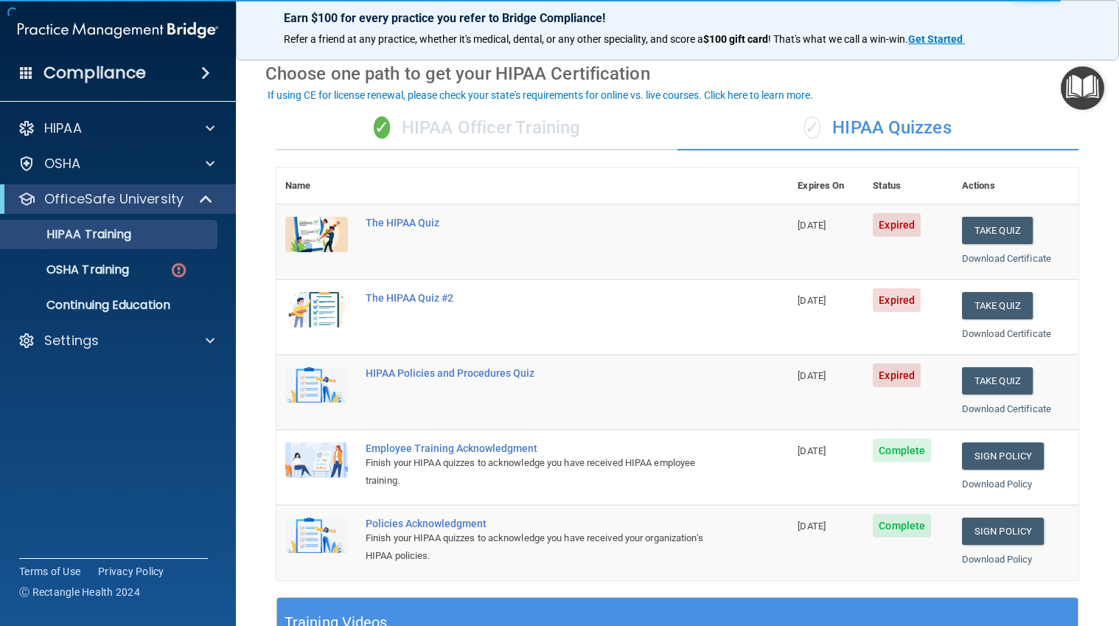
click at [520, 119] on div "✓ HIPAA Officer Training" at bounding box center [476, 128] width 401 height 44
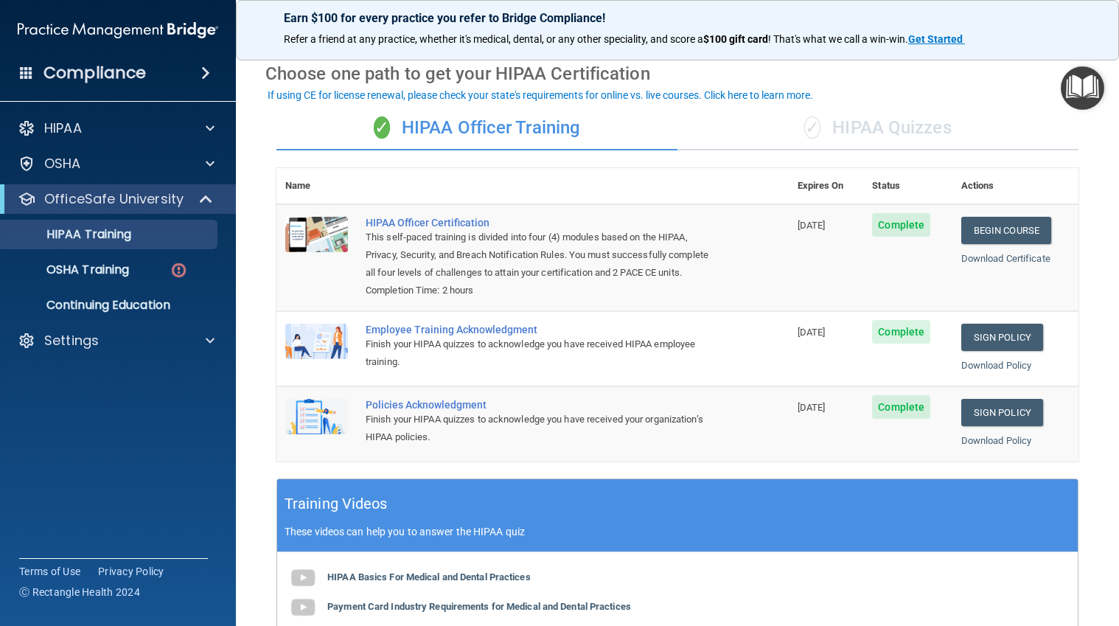
click at [897, 127] on div "✓ HIPAA Quizzes" at bounding box center [877, 128] width 401 height 44
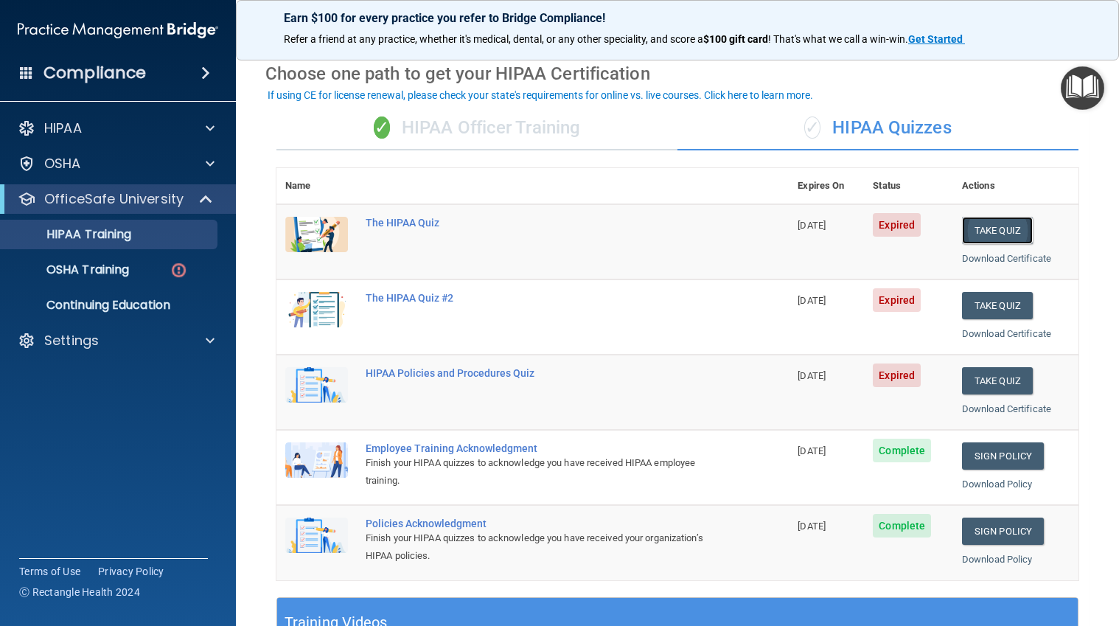
click at [978, 238] on button "Take Quiz" at bounding box center [997, 230] width 71 height 27
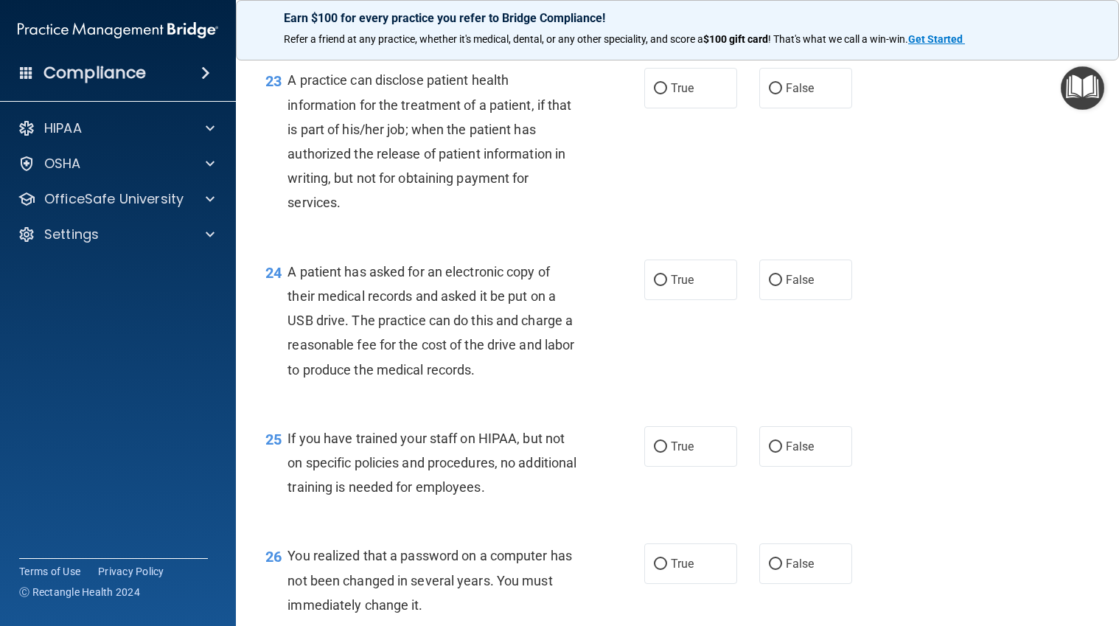
scroll to position [2985, 0]
